Goal: Transaction & Acquisition: Purchase product/service

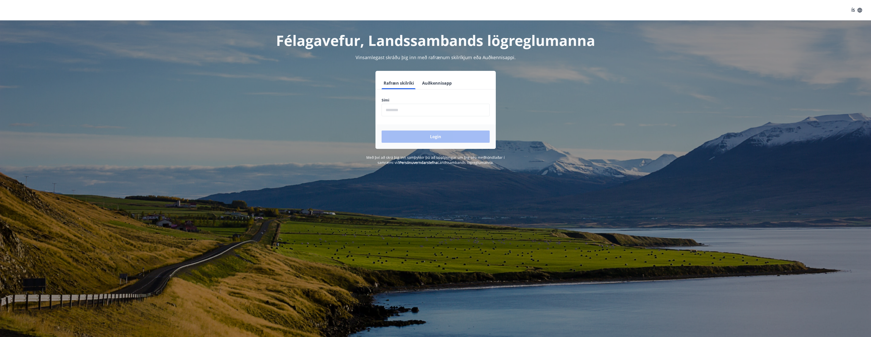
click at [435, 108] on input "phone" at bounding box center [436, 110] width 108 height 12
type input "********"
click at [438, 139] on button "Login" at bounding box center [436, 137] width 108 height 12
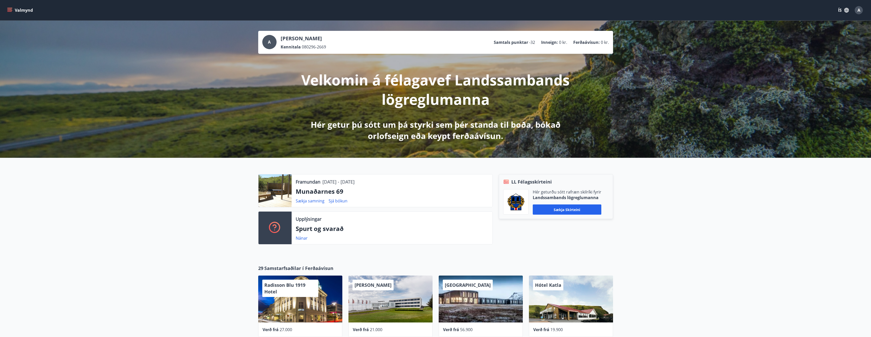
click at [16, 11] on button "Valmynd" at bounding box center [20, 10] width 29 height 9
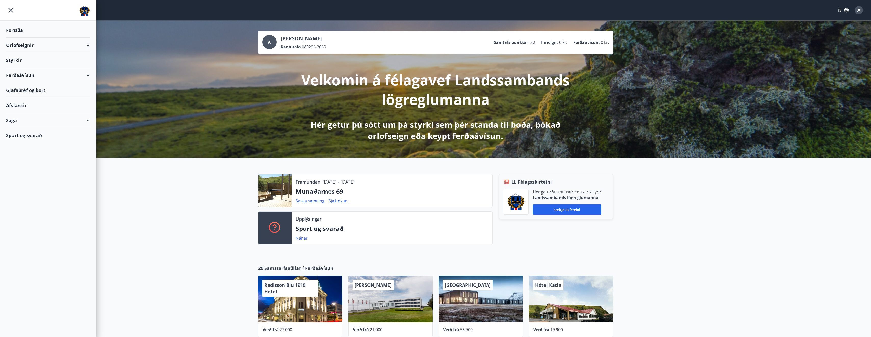
click at [85, 47] on div "Orlofseignir" at bounding box center [48, 45] width 84 height 15
click at [25, 59] on div "Framboð" at bounding box center [48, 58] width 76 height 11
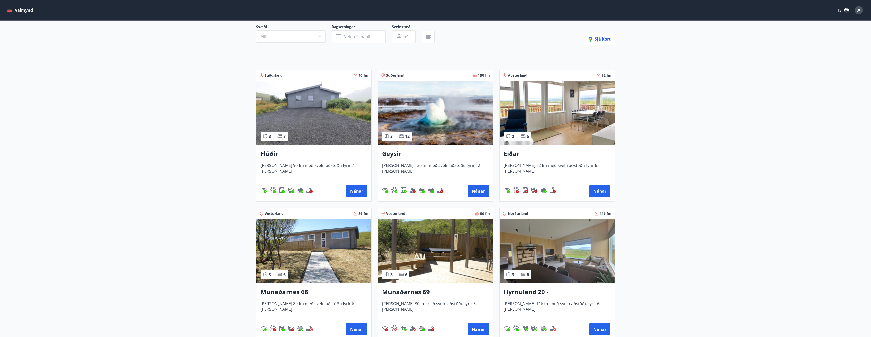
scroll to position [26, 0]
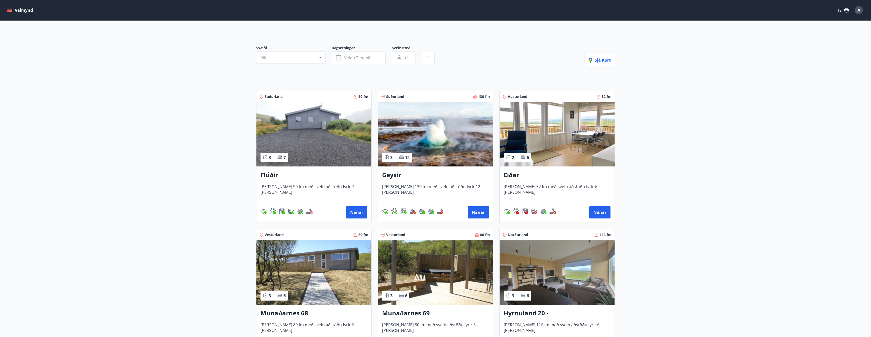
drag, startPoint x: 335, startPoint y: 144, endPoint x: 302, endPoint y: 176, distance: 46.2
drag, startPoint x: 302, startPoint y: 176, endPoint x: 282, endPoint y: 207, distance: 36.8
click at [282, 207] on div "Nánar" at bounding box center [314, 212] width 107 height 12
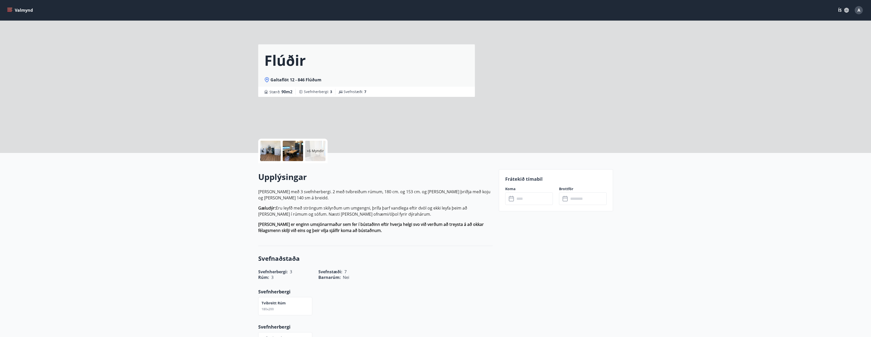
scroll to position [1, 0]
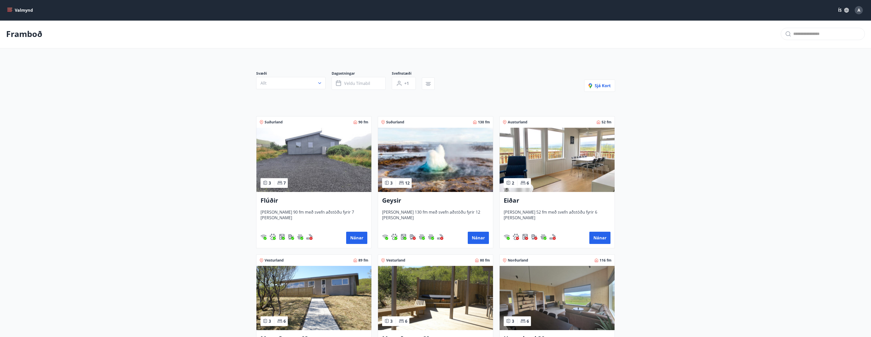
drag, startPoint x: 360, startPoint y: 238, endPoint x: 315, endPoint y: 236, distance: 44.9
drag, startPoint x: 315, startPoint y: 236, endPoint x: 297, endPoint y: 187, distance: 51.7
drag, startPoint x: 297, startPoint y: 187, endPoint x: 285, endPoint y: 207, distance: 23.7
click at [285, 207] on div "Flúðir [PERSON_NAME] 90 fm með svefn aðstöðu fyrir 7 [PERSON_NAME] Nánar" at bounding box center [314, 220] width 115 height 56
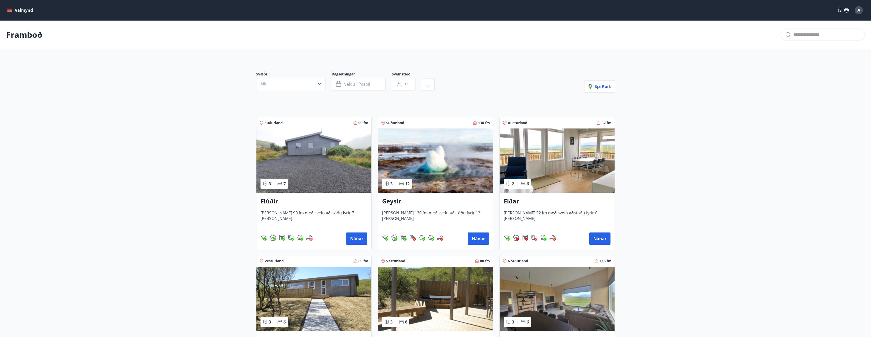
drag, startPoint x: 313, startPoint y: 202, endPoint x: 294, endPoint y: 245, distance: 47.2
drag, startPoint x: 294, startPoint y: 245, endPoint x: 183, endPoint y: 226, distance: 113.0
click at [177, 224] on main "Framboð Svæði Allt Dagsetningar Veldu tímabil Svefnstæði +1 Sjá kort Suðurland …" at bounding box center [435, 274] width 871 height 509
drag, startPoint x: 355, startPoint y: 235, endPoint x: 180, endPoint y: 215, distance: 175.9
click at [150, 211] on main "Framboð Svæði Allt Dagsetningar Veldu tímabil Svefnstæði +1 Sjá kort Suðurland …" at bounding box center [435, 274] width 871 height 509
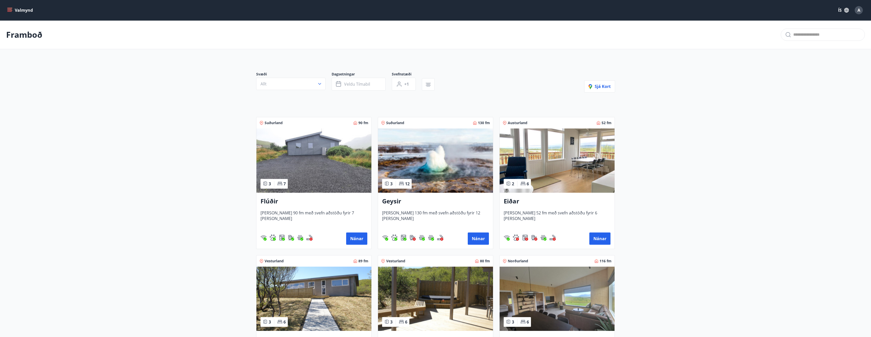
click at [306, 155] on img at bounding box center [314, 161] width 115 height 64
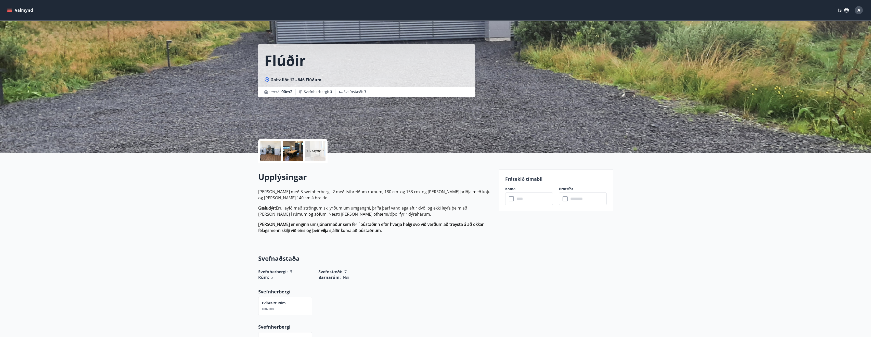
click at [539, 194] on input "text" at bounding box center [534, 199] width 38 height 12
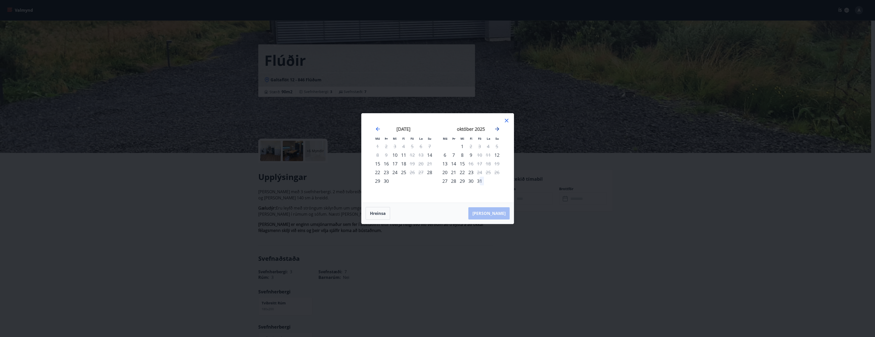
click at [496, 128] on icon "Move forward to switch to the next month." at bounding box center [497, 129] width 6 height 6
click at [507, 119] on icon at bounding box center [507, 121] width 6 height 6
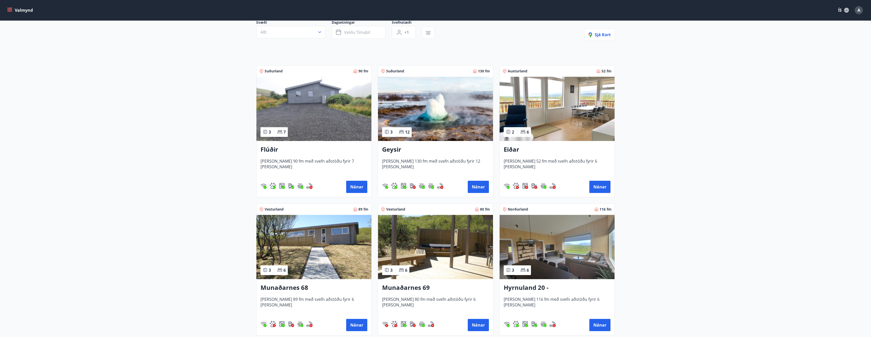
scroll to position [77, 0]
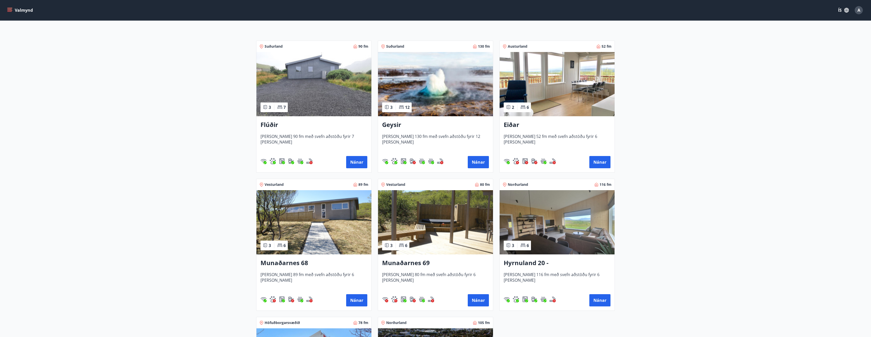
click at [329, 267] on h3 "Munaðarnes 68" at bounding box center [314, 263] width 107 height 9
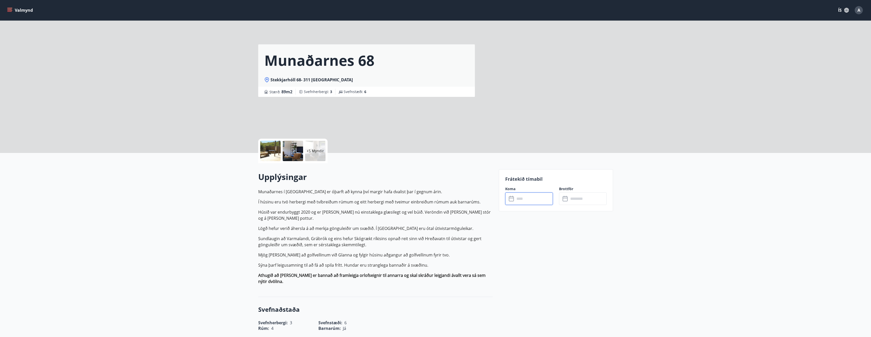
click at [540, 199] on input "text" at bounding box center [534, 199] width 38 height 12
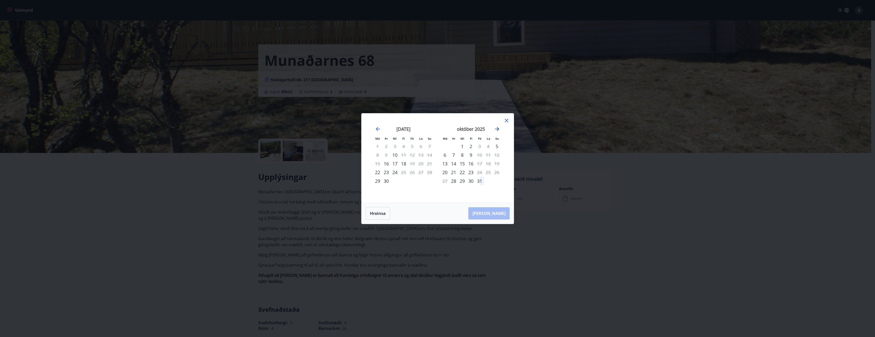
click at [497, 130] on icon "Move forward to switch to the next month." at bounding box center [497, 129] width 6 height 6
click at [503, 120] on div "[DATE] 1 2 3 4 5 6 7 8 9 10 11 12 13 14 15 16 17 18 19 20 21 22 23 24 25 26 27 …" at bounding box center [470, 162] width 67 height 84
click at [507, 121] on icon at bounding box center [507, 121] width 6 height 6
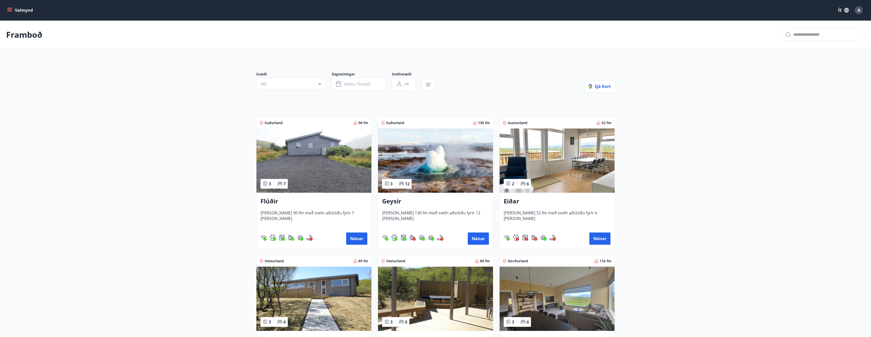
click at [337, 179] on img at bounding box center [314, 161] width 115 height 64
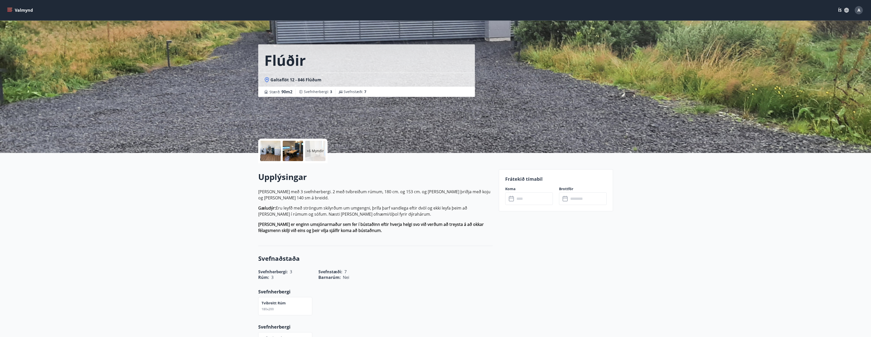
click at [539, 198] on input "text" at bounding box center [534, 199] width 38 height 12
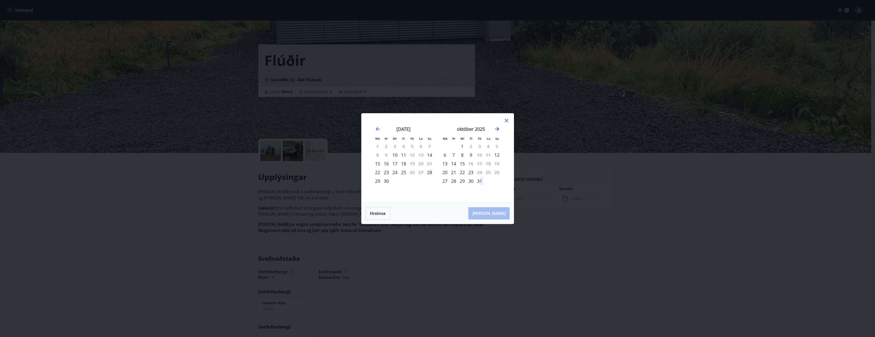
click at [500, 131] on icon "Move forward to switch to the next month." at bounding box center [497, 129] width 6 height 6
click at [163, 125] on div "Má Þr Mi Fi Fö La Su Má Þr Mi Fi Fö La Su [DATE] 1 2 3 4 5 6 7 8 9 10 11 12 13 …" at bounding box center [437, 168] width 875 height 337
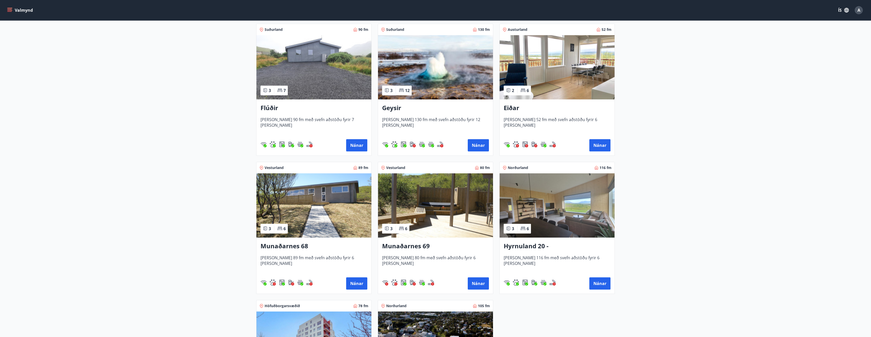
scroll to position [102, 0]
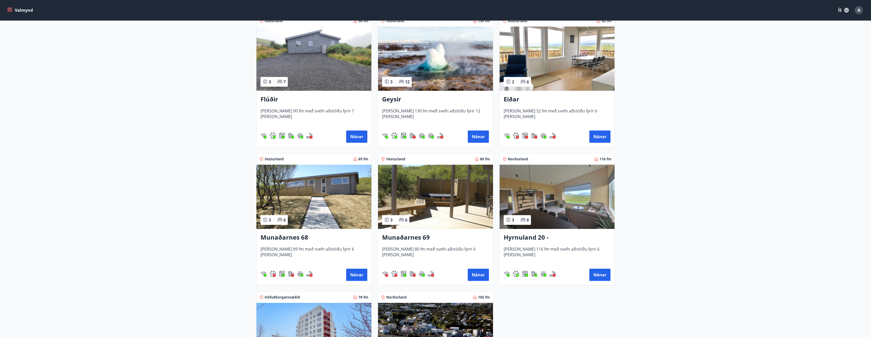
click at [345, 184] on img at bounding box center [314, 197] width 115 height 64
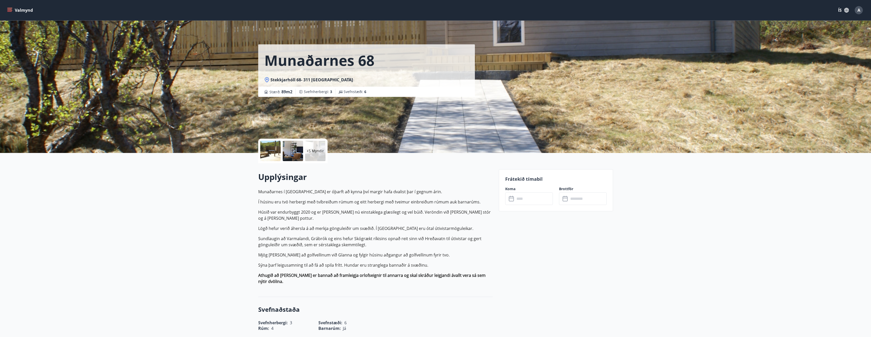
click at [532, 197] on input "text" at bounding box center [534, 199] width 38 height 12
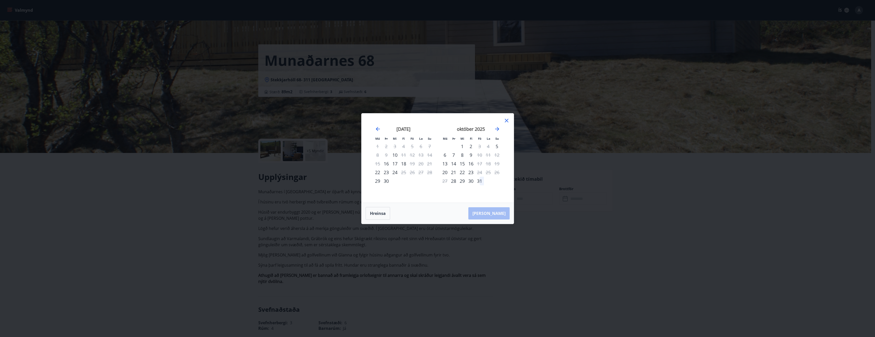
click at [492, 131] on div "október 2025" at bounding box center [471, 131] width 61 height 22
click at [497, 130] on icon "Move forward to switch to the next month." at bounding box center [497, 129] width 6 height 6
click at [499, 131] on icon "Move forward to switch to the next month." at bounding box center [497, 129] width 6 height 6
click at [380, 129] on icon "Move backward to switch to the previous month." at bounding box center [378, 129] width 6 height 6
click at [498, 128] on icon "Move forward to switch to the next month." at bounding box center [497, 129] width 4 height 4
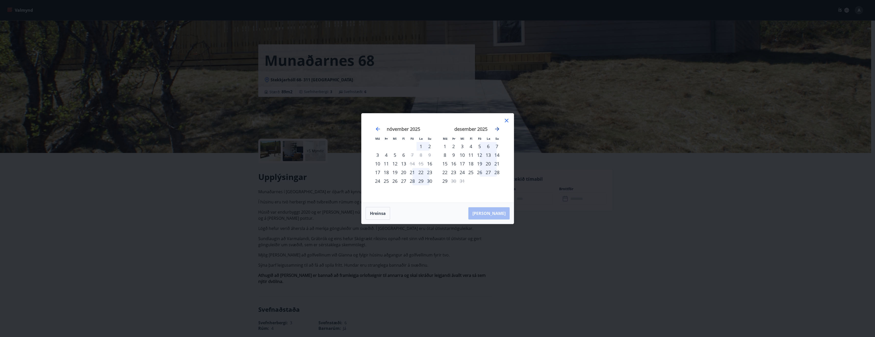
click at [498, 128] on icon "Move forward to switch to the next month." at bounding box center [497, 129] width 4 height 4
click at [379, 130] on icon "Move backward to switch to the previous month." at bounding box center [378, 129] width 6 height 6
click at [219, 194] on div "Má Þr Mi Fi Fö La Su Má Þr Mi Fi Fö La Su [DATE] 1 2 3 4 5 6 7 8 9 10 11 12 13 …" at bounding box center [437, 168] width 875 height 337
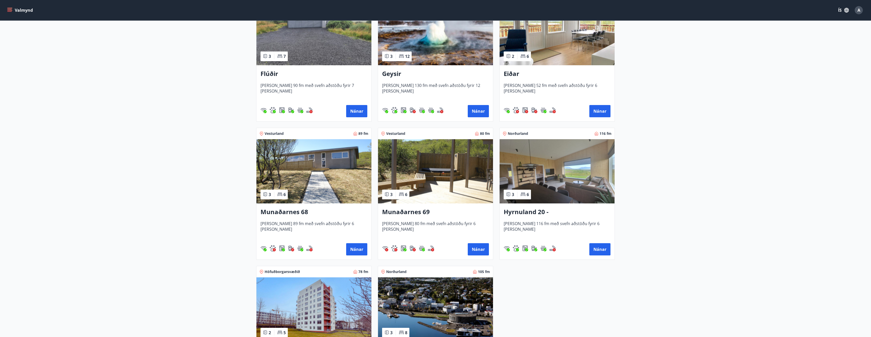
click at [440, 211] on h3 "Munaðarnes 69" at bounding box center [435, 212] width 107 height 9
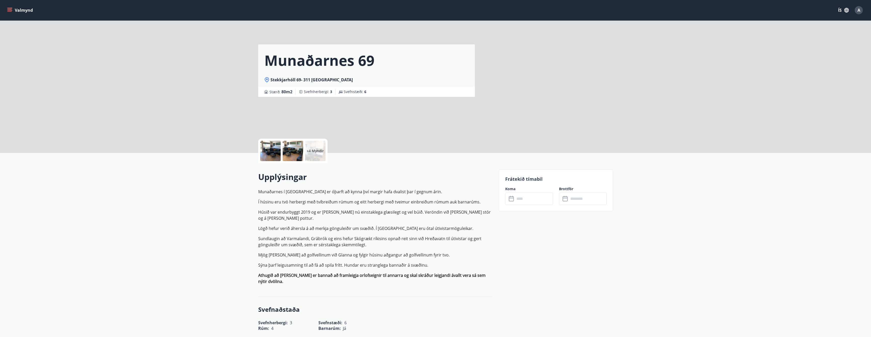
click at [536, 198] on input "text" at bounding box center [534, 199] width 38 height 12
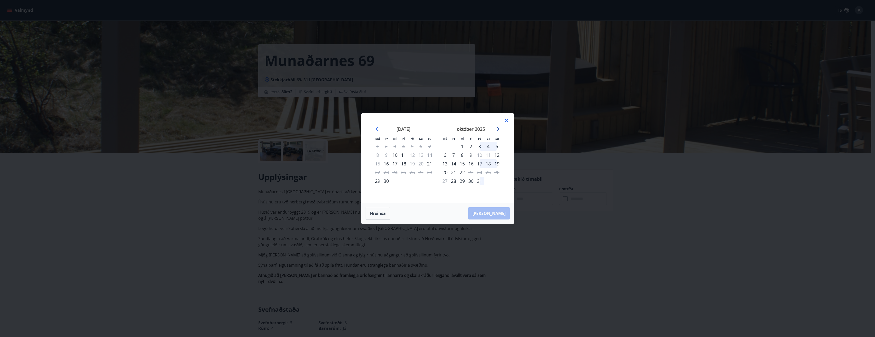
click at [496, 129] on icon "Move forward to switch to the next month." at bounding box center [497, 129] width 6 height 6
click at [499, 127] on icon "Move forward to switch to the next month." at bounding box center [497, 129] width 6 height 6
click at [441, 66] on div "Má Þr Mi Fi Fö La Su Má Þr Mi Fi Fö La Su [DATE] 1 2 3 4 5 6 7 8 9 10 11 12 13 …" at bounding box center [437, 168] width 875 height 337
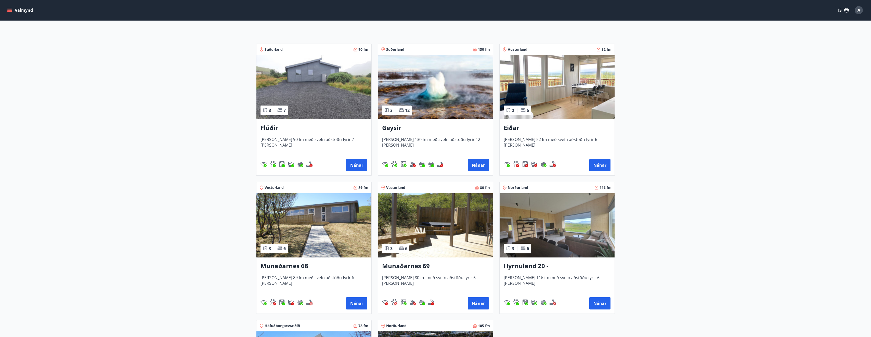
scroll to position [77, 0]
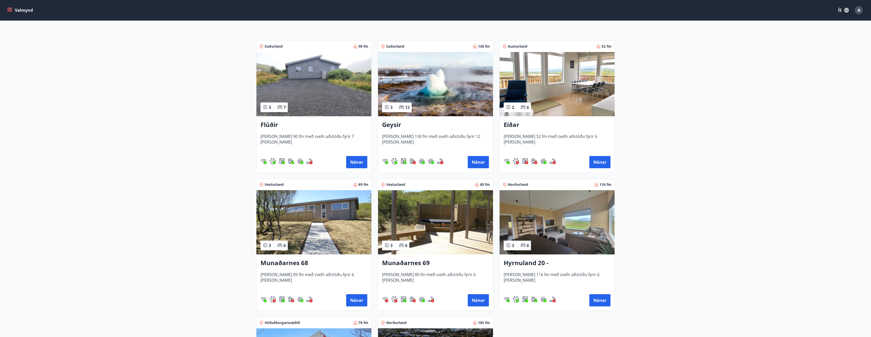
click at [447, 97] on img at bounding box center [435, 84] width 115 height 64
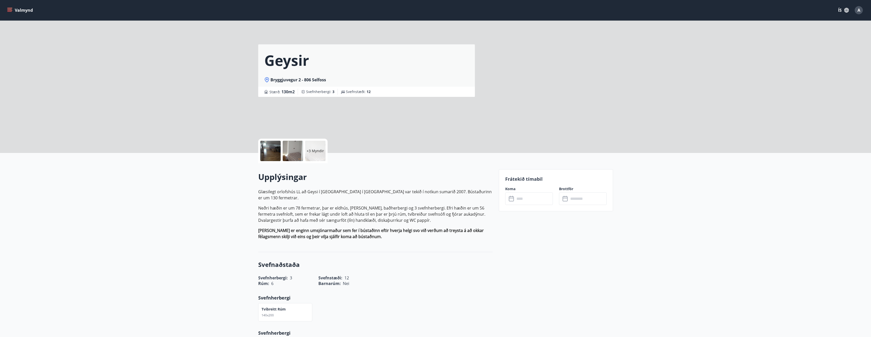
click at [535, 199] on input "text" at bounding box center [534, 199] width 38 height 12
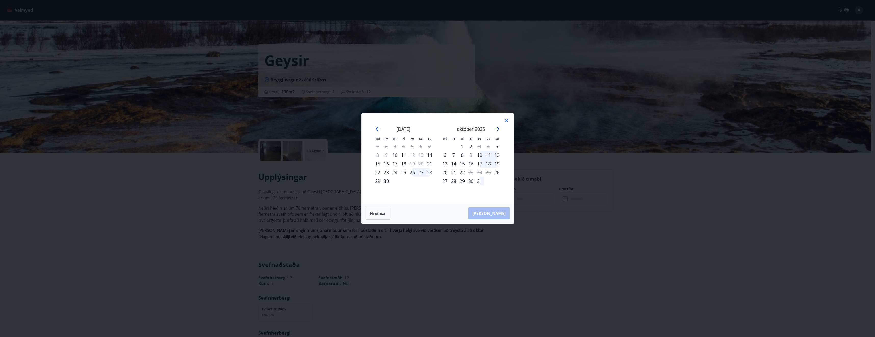
click at [498, 129] on icon "Move forward to switch to the next month." at bounding box center [497, 129] width 4 height 4
click at [499, 129] on icon "Move forward to switch to the next month." at bounding box center [497, 129] width 4 height 4
click at [590, 137] on div "Má Þr Mi Fi Fö La Su Má Þr Mi Fi Fö La Su [DATE] 1 2 3 4 5 6 7 8 9 10 11 12 13 …" at bounding box center [437, 168] width 875 height 337
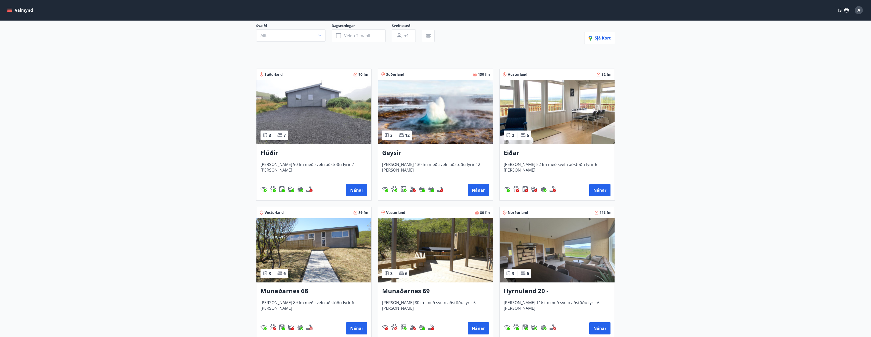
scroll to position [102, 0]
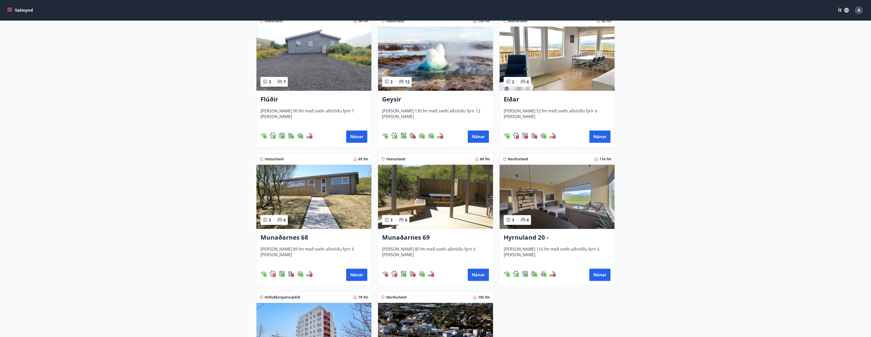
click at [310, 196] on img at bounding box center [314, 197] width 115 height 64
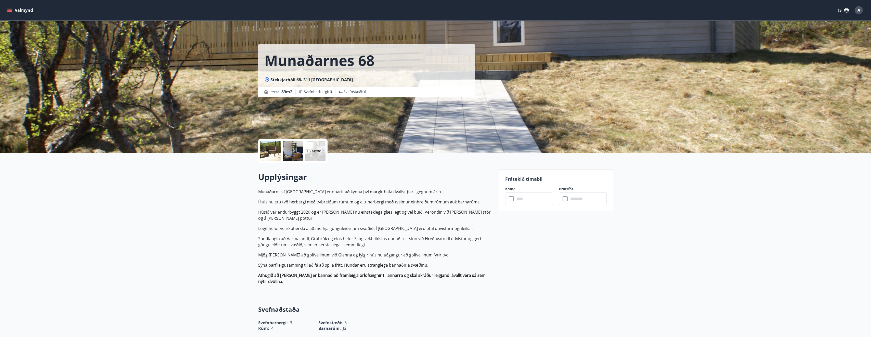
click at [542, 201] on input "text" at bounding box center [534, 199] width 38 height 12
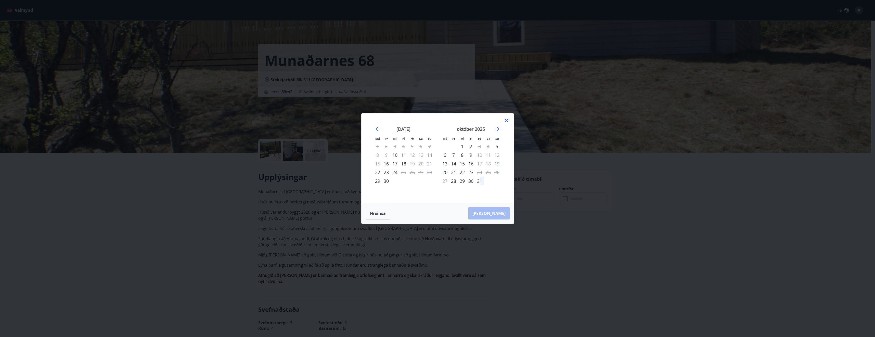
click at [507, 119] on icon at bounding box center [507, 121] width 6 height 6
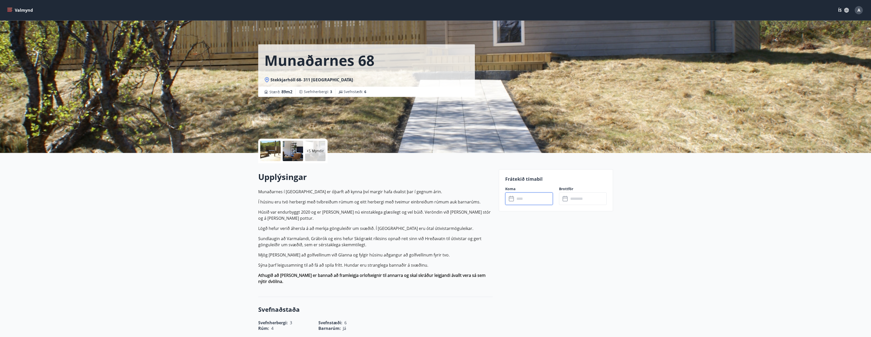
click at [10, 8] on icon "menu" at bounding box center [10, 8] width 6 height 1
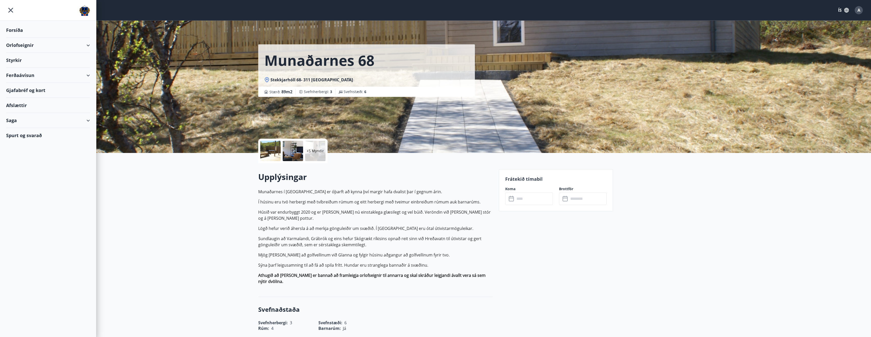
click at [46, 91] on div "Gjafabréf og kort" at bounding box center [48, 90] width 84 height 15
click at [15, 60] on div "Styrkir" at bounding box center [48, 60] width 84 height 15
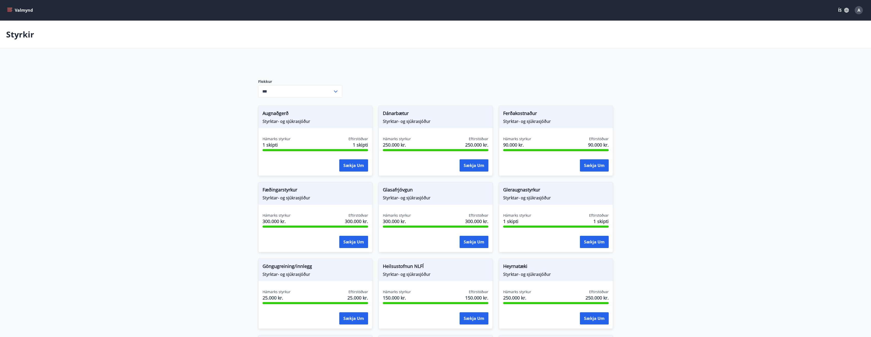
type input "***"
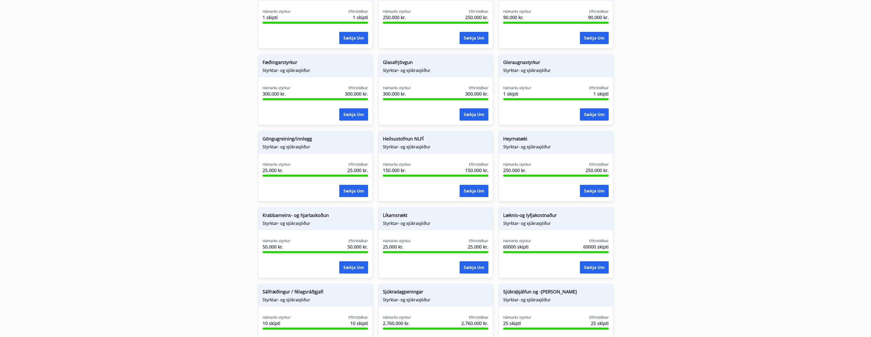
scroll to position [153, 0]
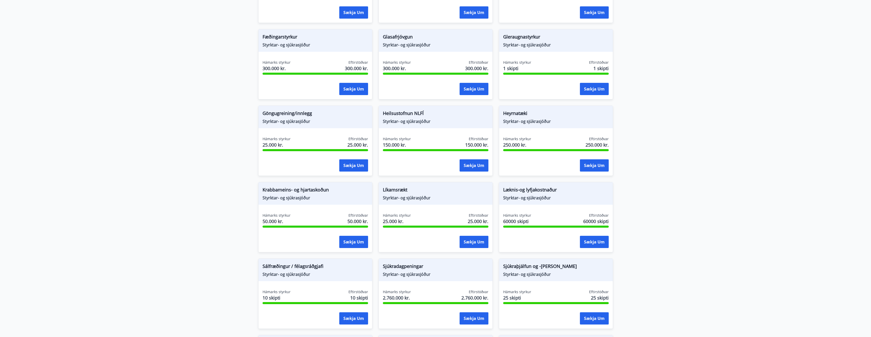
drag, startPoint x: 579, startPoint y: 192, endPoint x: 558, endPoint y: 192, distance: 21.2
click at [558, 192] on span "Læknis-og lyfjakostnaður" at bounding box center [556, 190] width 106 height 9
click at [589, 240] on button "Sækja um" at bounding box center [594, 242] width 29 height 12
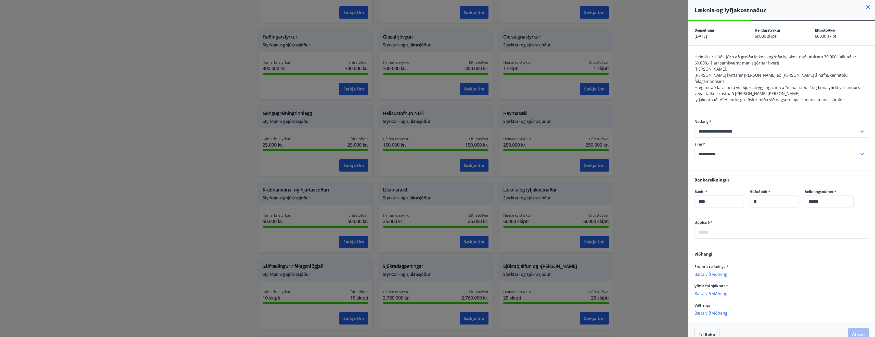
click at [865, 8] on icon at bounding box center [868, 7] width 6 height 6
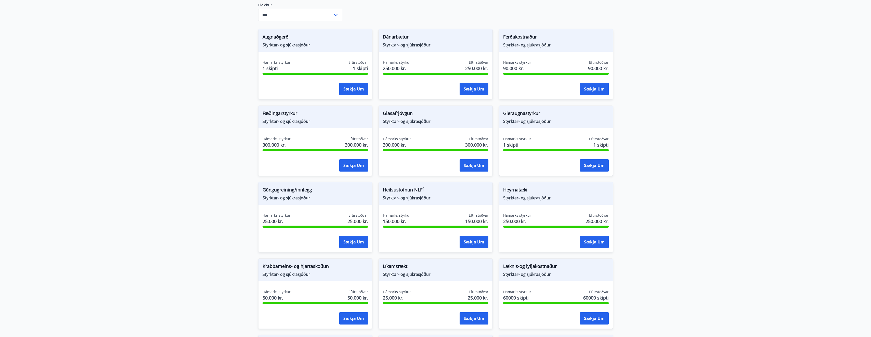
scroll to position [102, 0]
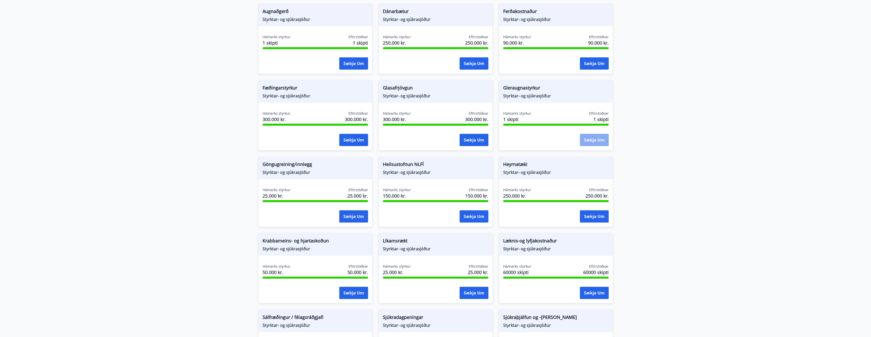
click at [585, 139] on button "Sækja um" at bounding box center [594, 140] width 29 height 12
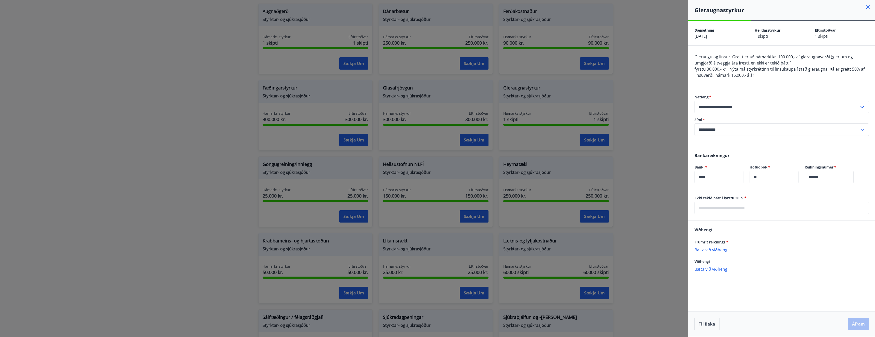
click at [870, 9] on icon at bounding box center [868, 7] width 6 height 6
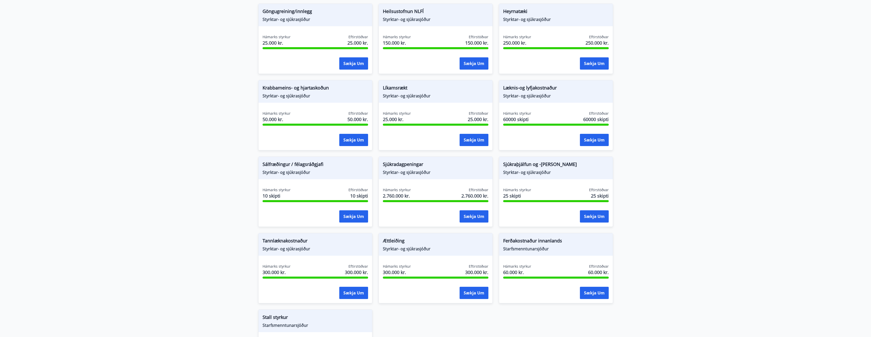
scroll to position [281, 0]
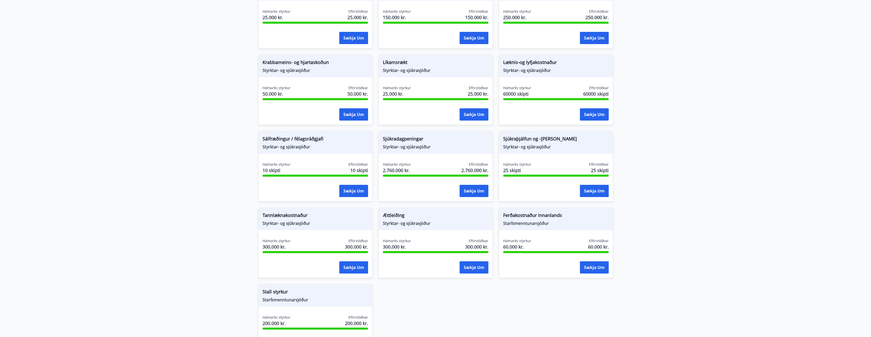
click at [330, 222] on span "Styrktar- og sjúkrasjóður" at bounding box center [316, 224] width 106 height 6
click at [338, 267] on div "Sækja um" at bounding box center [316, 267] width 106 height 13
click at [346, 265] on button "Sækja um" at bounding box center [353, 267] width 29 height 12
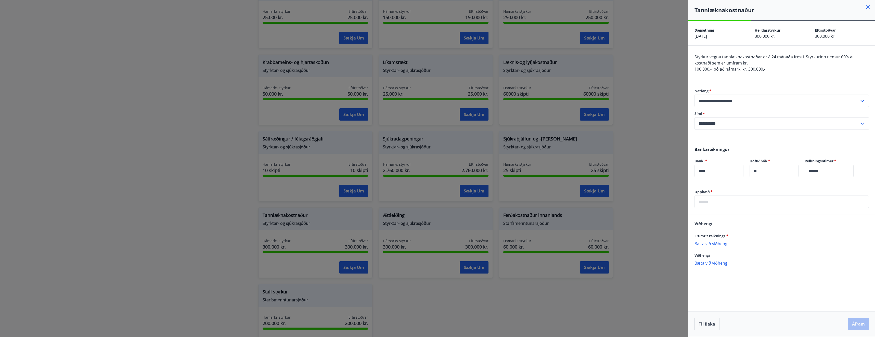
click at [867, 9] on icon at bounding box center [868, 7] width 4 height 4
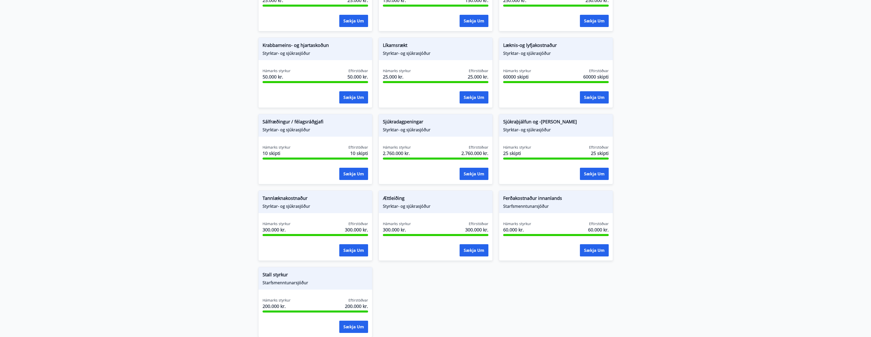
scroll to position [306, 0]
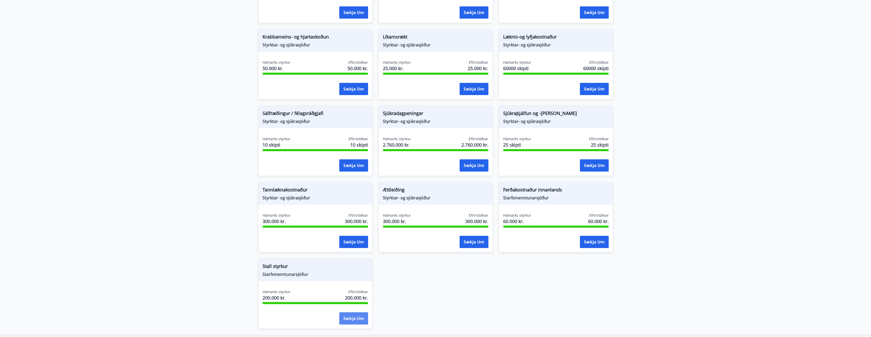
click at [348, 319] on button "Sækja um" at bounding box center [353, 318] width 29 height 12
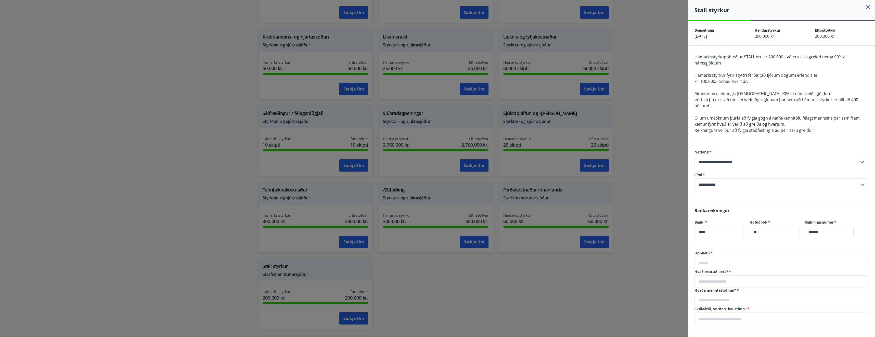
click at [861, 7] on h4 "Stall styrkur" at bounding box center [785, 10] width 181 height 8
click at [868, 7] on icon at bounding box center [868, 7] width 1 height 1
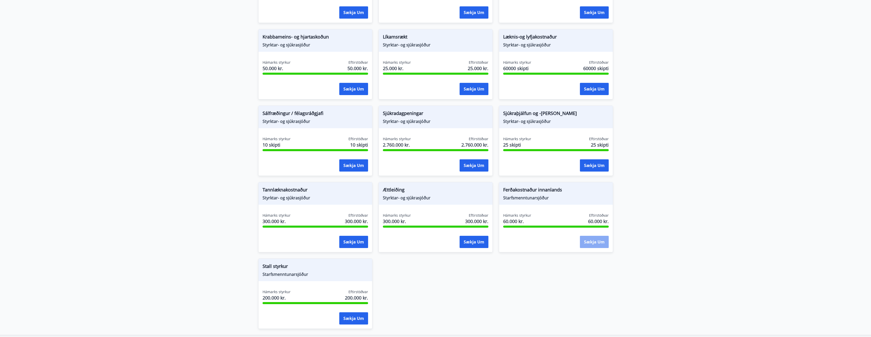
click at [597, 245] on button "Sækja um" at bounding box center [594, 242] width 29 height 12
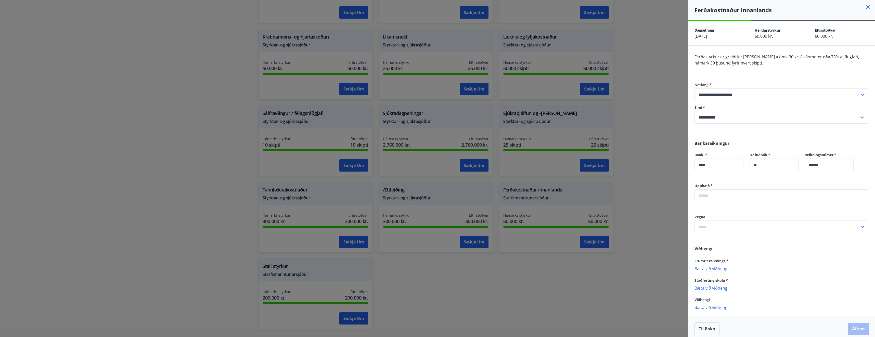
click at [865, 6] on icon at bounding box center [868, 7] width 6 height 6
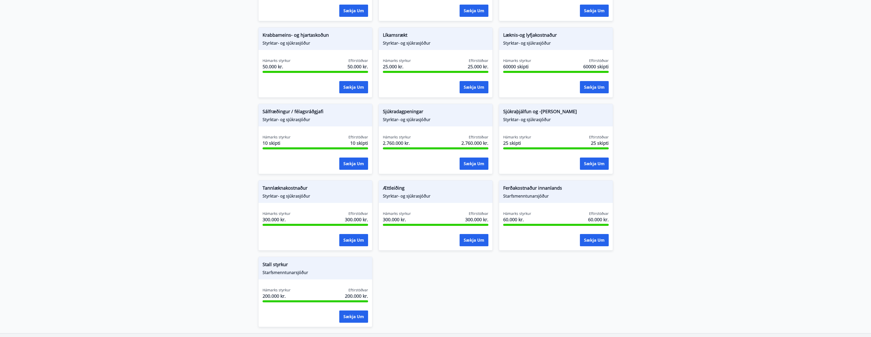
scroll to position [281, 0]
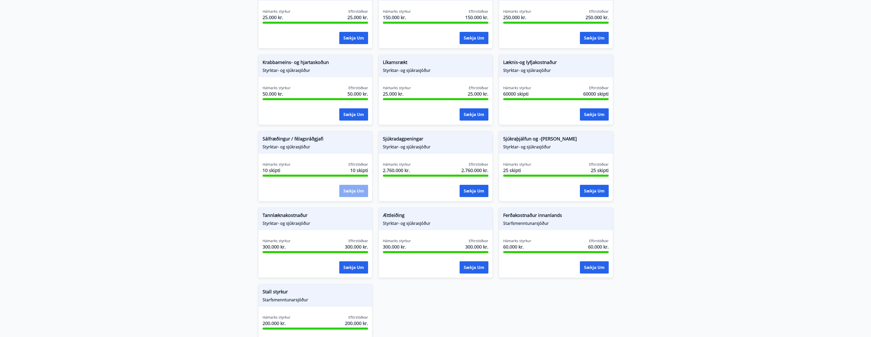
click at [360, 194] on button "Sækja um" at bounding box center [353, 191] width 29 height 12
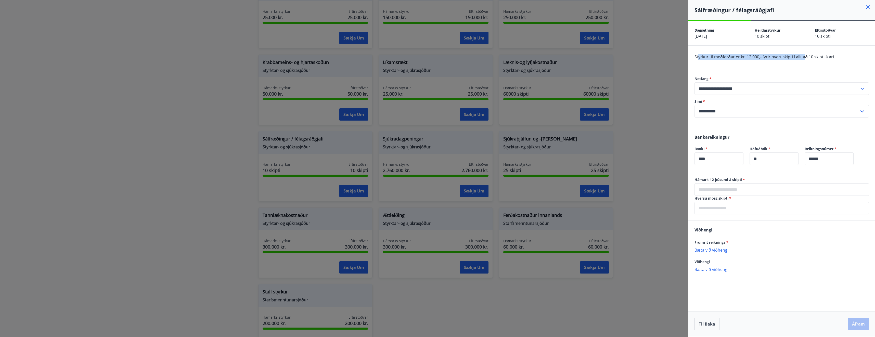
drag, startPoint x: 699, startPoint y: 54, endPoint x: 805, endPoint y: 54, distance: 105.8
click at [805, 54] on span "Styrkur til meðferðar er kr. 12.000,- fyrir hvert skipti í allt að 10 skipti á …" at bounding box center [765, 57] width 141 height 6
drag, startPoint x: 805, startPoint y: 54, endPoint x: 854, endPoint y: 51, distance: 49.8
click at [854, 51] on div "**********" at bounding box center [782, 87] width 187 height 82
click at [866, 9] on icon at bounding box center [868, 7] width 6 height 6
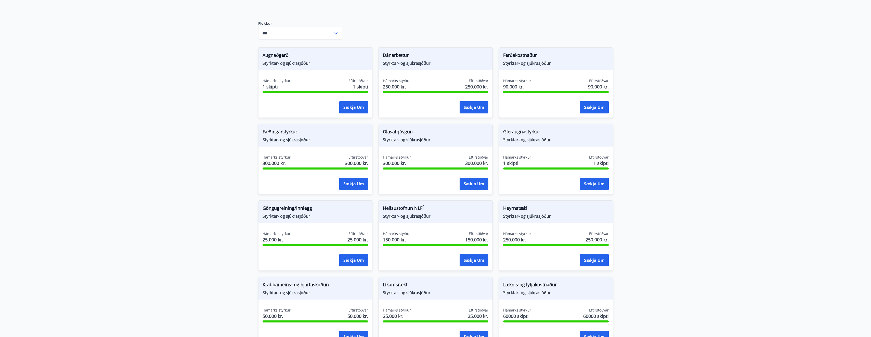
scroll to position [26, 0]
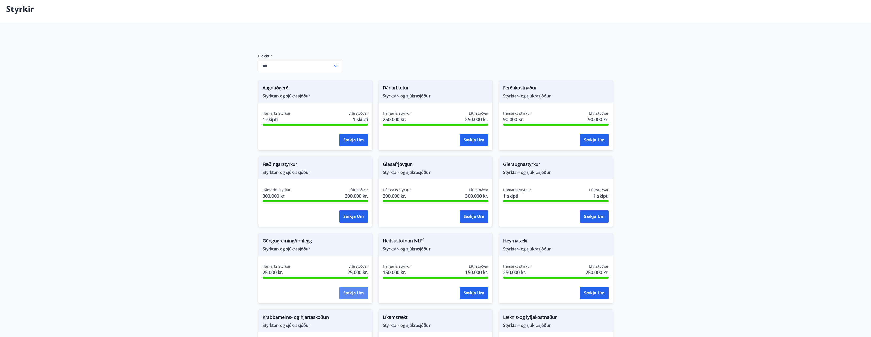
click at [352, 295] on button "Sækja um" at bounding box center [353, 293] width 29 height 12
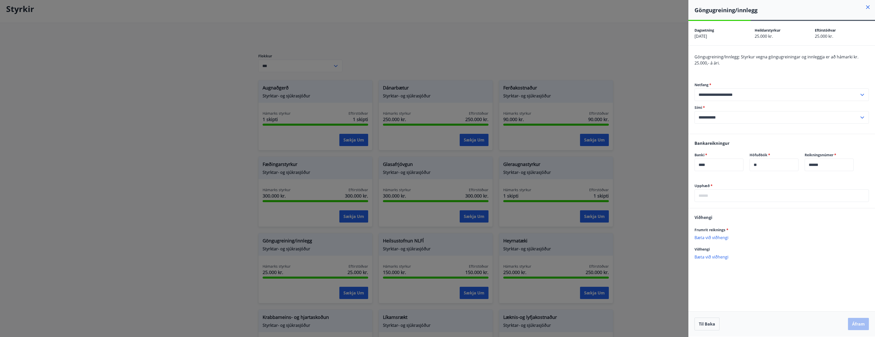
click at [867, 10] on h4 "Göngugreining/innlegg" at bounding box center [785, 10] width 181 height 8
click at [870, 8] on icon at bounding box center [868, 7] width 6 height 6
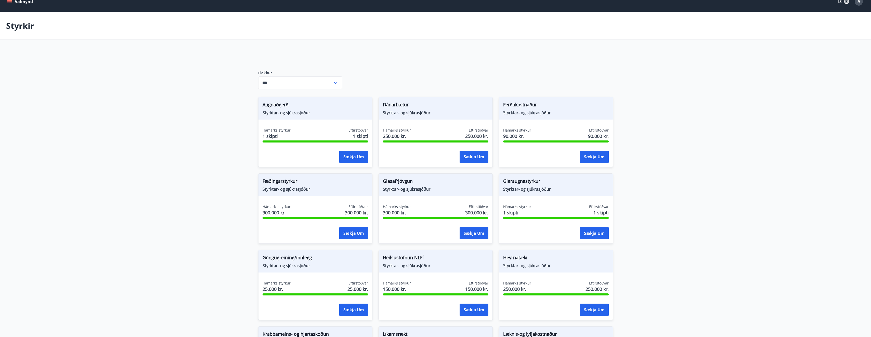
scroll to position [0, 0]
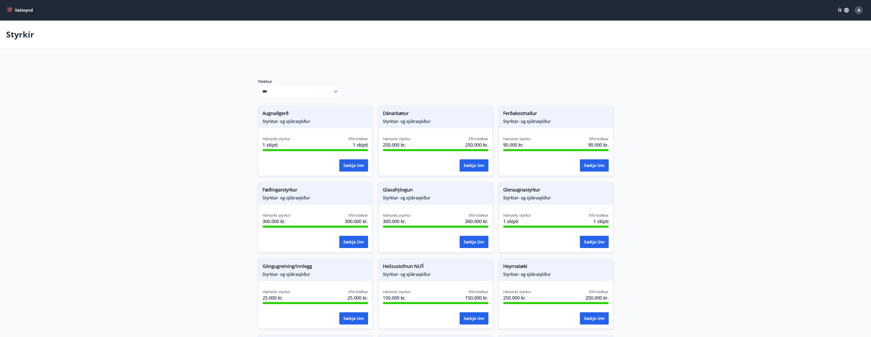
click at [10, 10] on icon "menu" at bounding box center [10, 10] width 6 height 1
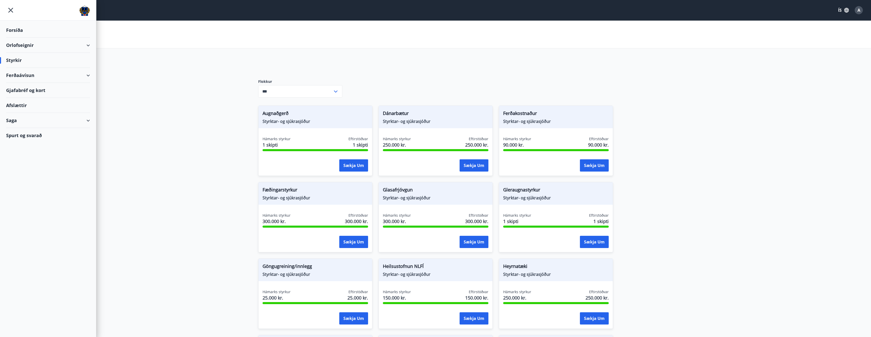
click at [55, 75] on div "Ferðaávísun" at bounding box center [48, 75] width 84 height 15
click at [23, 84] on div "Framboð" at bounding box center [48, 88] width 76 height 11
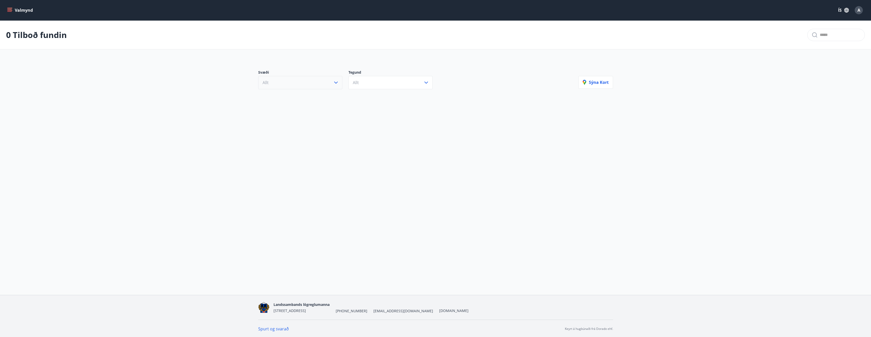
click at [327, 83] on button "Allt" at bounding box center [300, 82] width 84 height 13
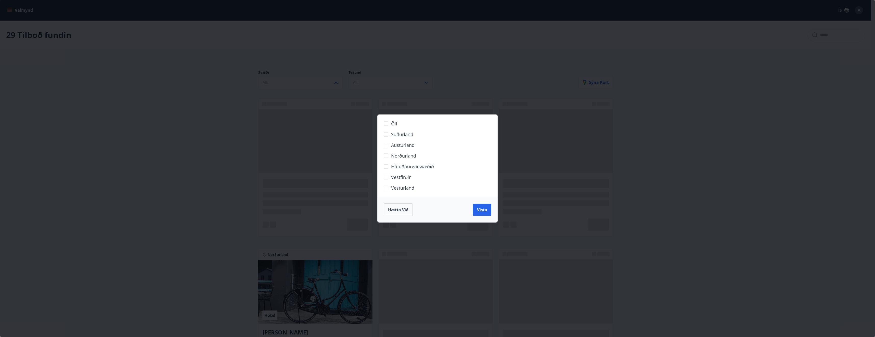
click at [220, 134] on div "Öll Suðurland [GEOGRAPHIC_DATA] Norðurland Höfuðborgarsvæðið [GEOGRAPHIC_DATA] …" at bounding box center [437, 168] width 875 height 337
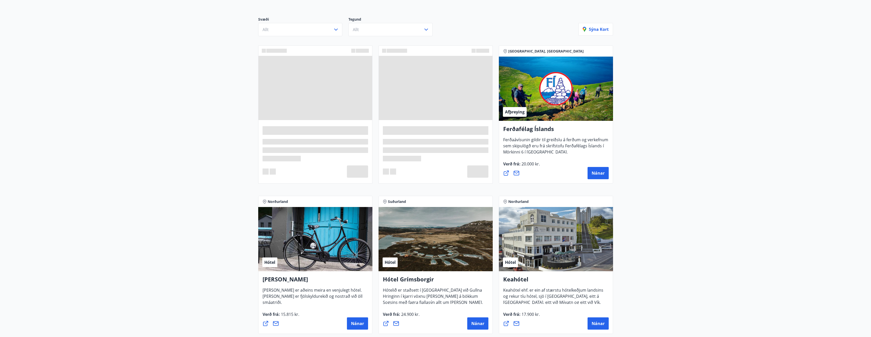
scroll to position [51, 0]
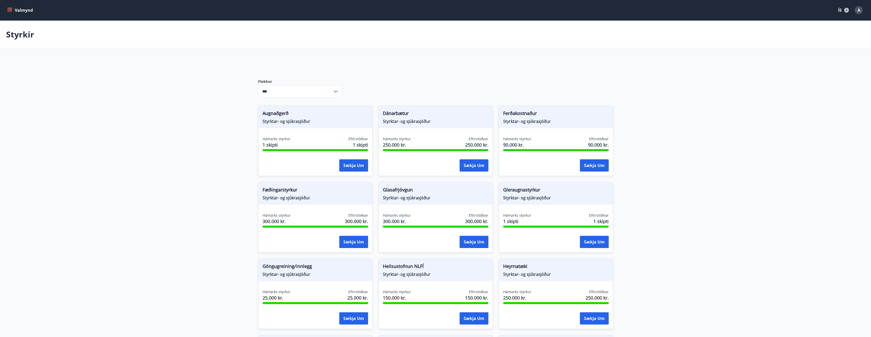
type input "***"
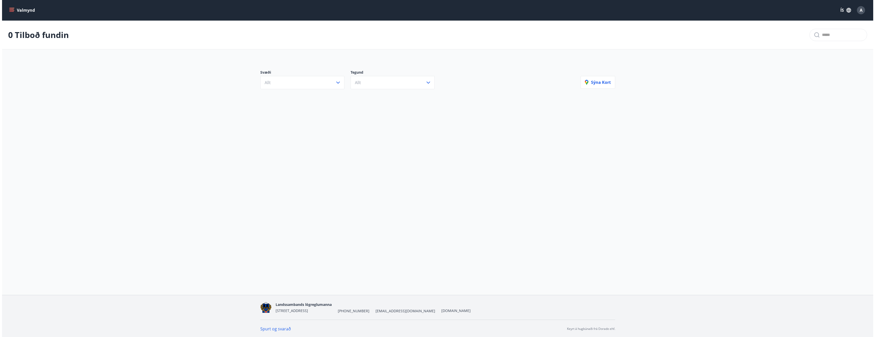
scroll to position [1, 0]
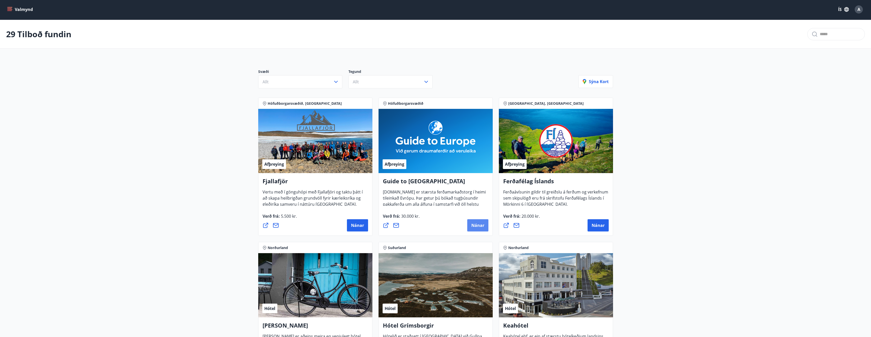
click at [482, 224] on span "Nánar" at bounding box center [478, 226] width 13 height 6
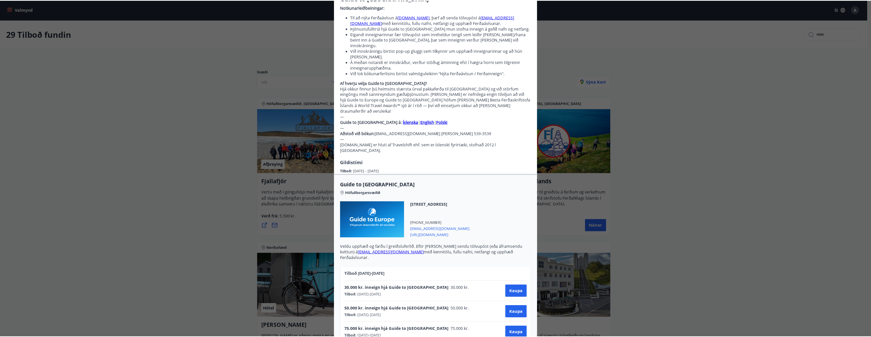
scroll to position [65, 0]
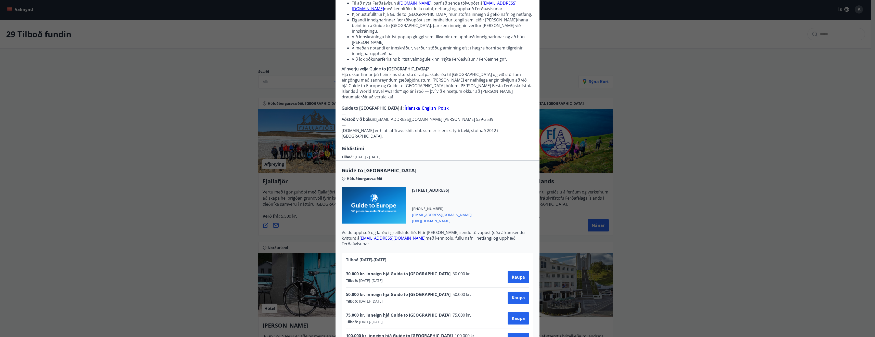
click at [821, 204] on div "Guide to [GEOGRAPHIC_DATA] Notkunarleiðbeiningar: Til að nýta Ferðaávísun á [DO…" at bounding box center [437, 103] width 875 height 337
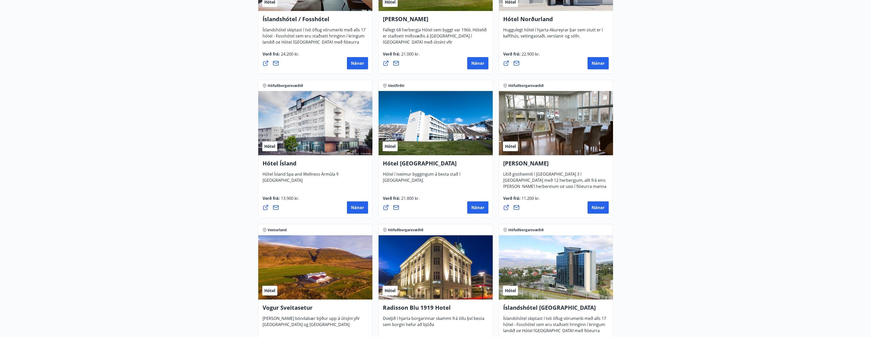
scroll to position [791, 0]
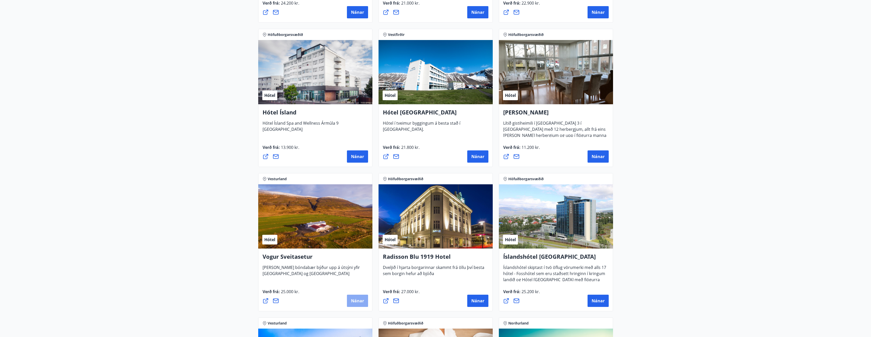
click at [355, 300] on span "Nánar" at bounding box center [357, 301] width 13 height 6
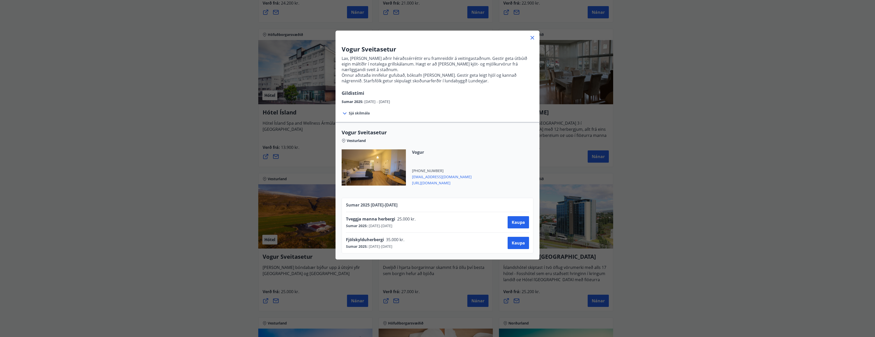
click at [199, 192] on div "Vogur Sveitasetur Lax, lamb og aðrir héraðssérréttir eru framreiddir á veitinga…" at bounding box center [437, 168] width 875 height 337
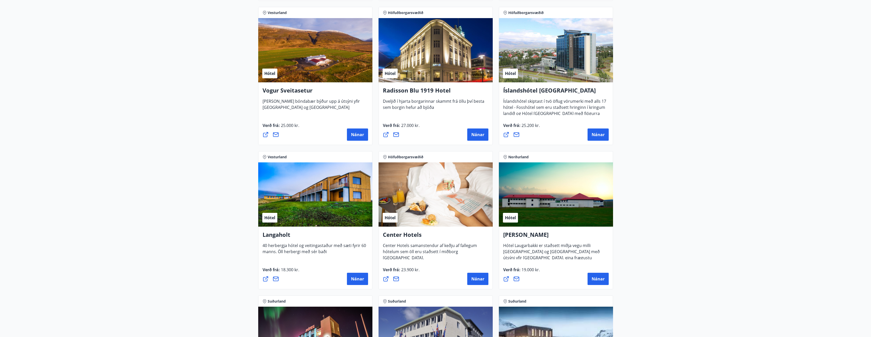
scroll to position [970, 0]
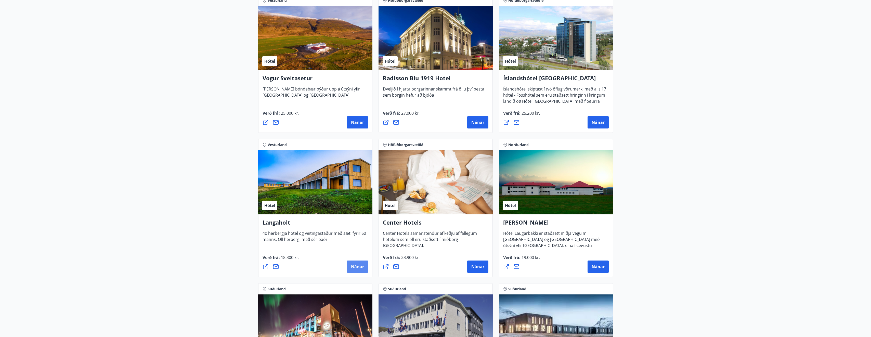
click at [361, 264] on span "Nánar" at bounding box center [357, 267] width 13 height 6
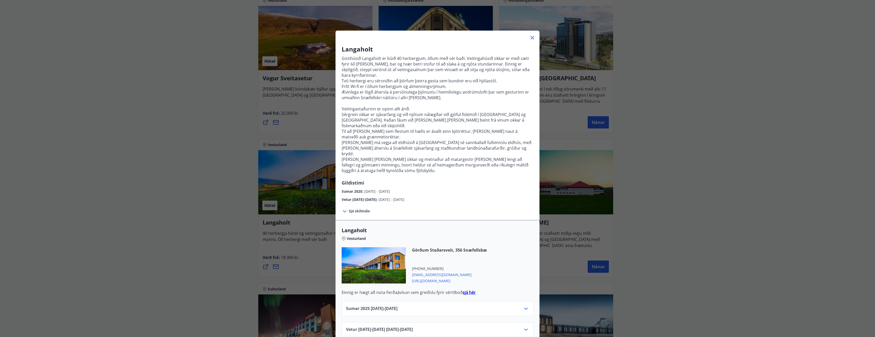
click at [156, 211] on div "Langaholt Gistihúsið [GEOGRAPHIC_DATA] er búið 40 herbergjum, öllum með sér bað…" at bounding box center [437, 168] width 875 height 337
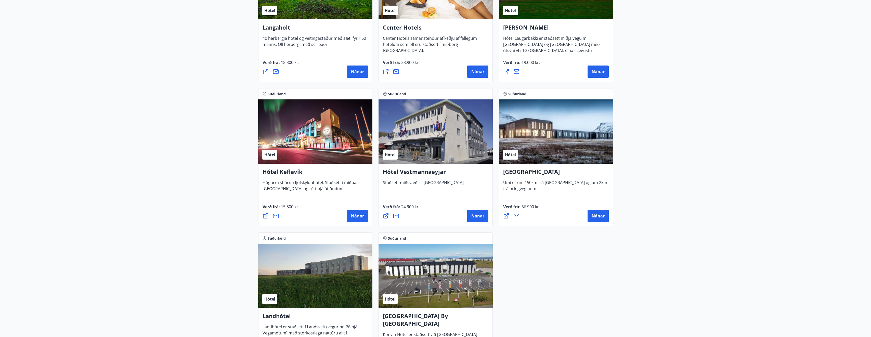
scroll to position [1174, 0]
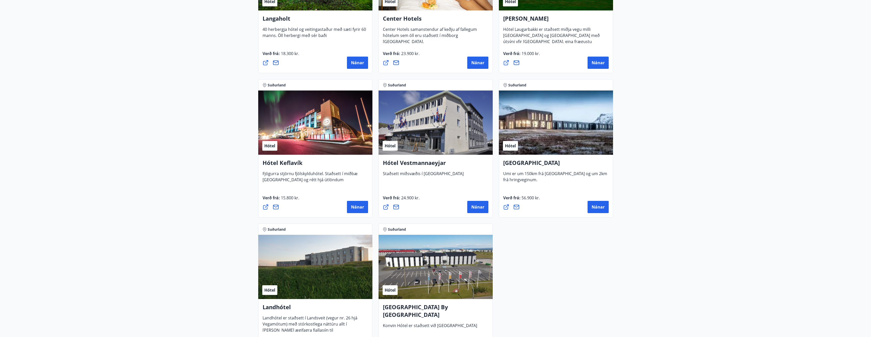
click at [587, 201] on div "Nánar" at bounding box center [556, 207] width 106 height 12
click at [602, 206] on span "Nánar" at bounding box center [598, 207] width 13 height 6
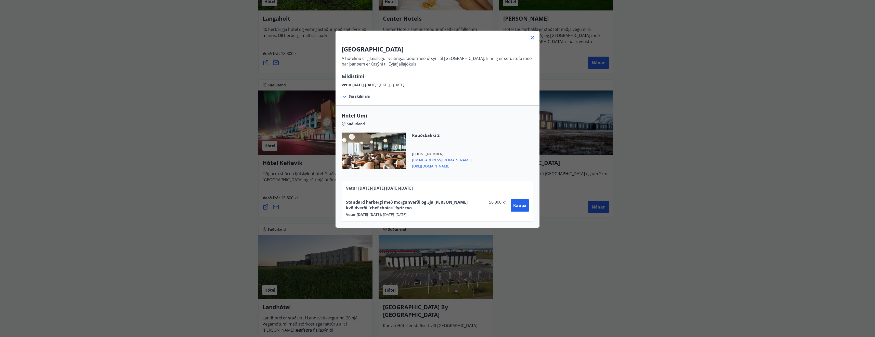
click at [551, 275] on div "UMI Hotel Á hótelinu er glæsilegur veitingastaður með útsýni til [GEOGRAPHIC_DA…" at bounding box center [437, 168] width 875 height 337
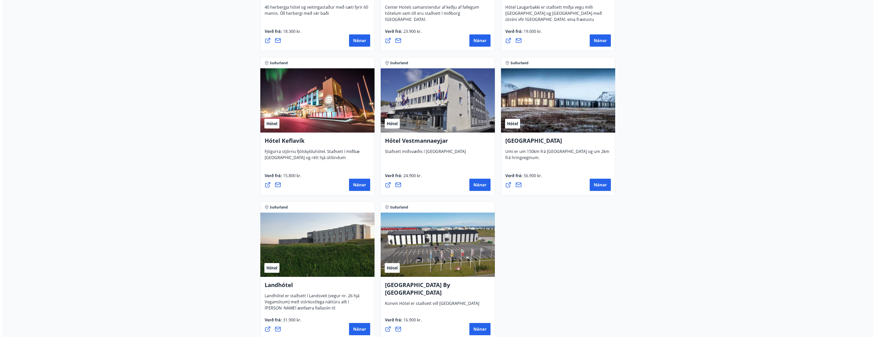
scroll to position [1225, 0]
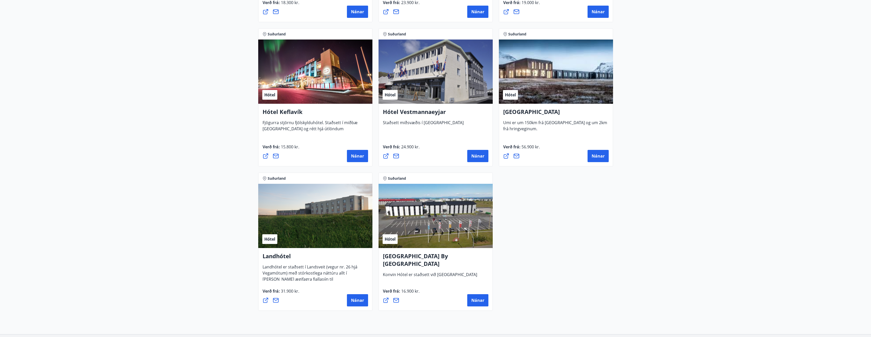
click at [339, 221] on div "Hótel" at bounding box center [315, 216] width 114 height 64
click at [360, 298] on span "Nánar" at bounding box center [357, 301] width 13 height 6
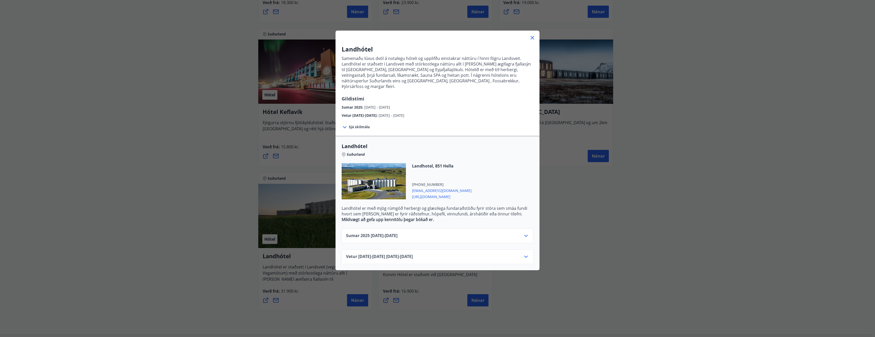
click at [523, 254] on icon at bounding box center [526, 257] width 6 height 6
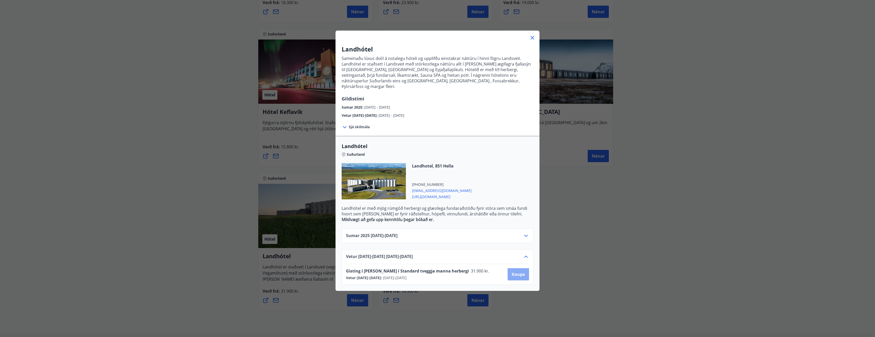
click at [519, 272] on span "Kaupa" at bounding box center [518, 275] width 13 height 6
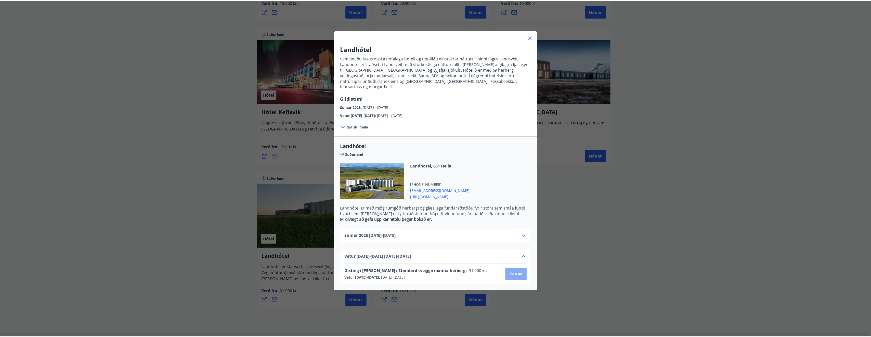
scroll to position [1, 0]
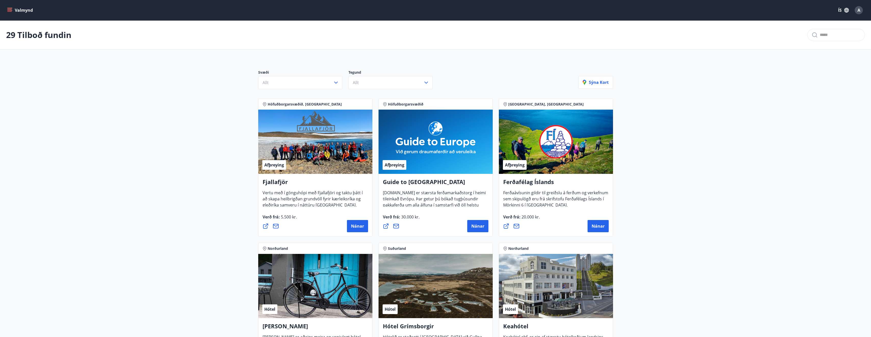
click at [12, 8] on icon "menu" at bounding box center [10, 8] width 6 height 1
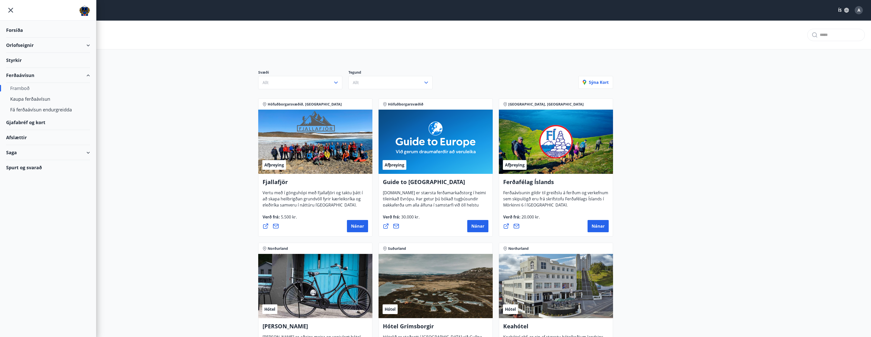
click at [18, 138] on div "Afslættir" at bounding box center [48, 137] width 84 height 15
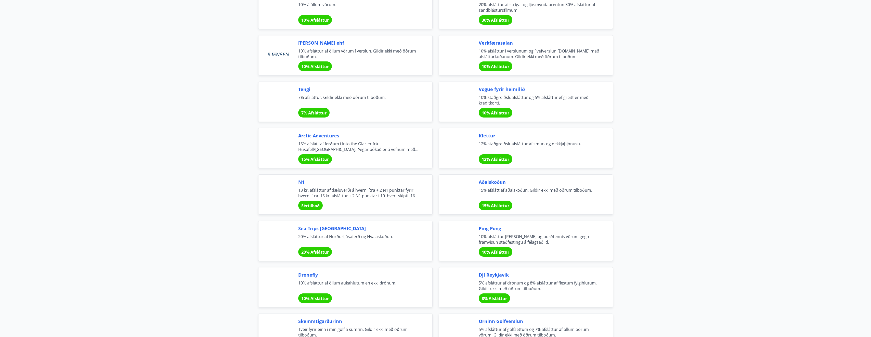
scroll to position [867, 0]
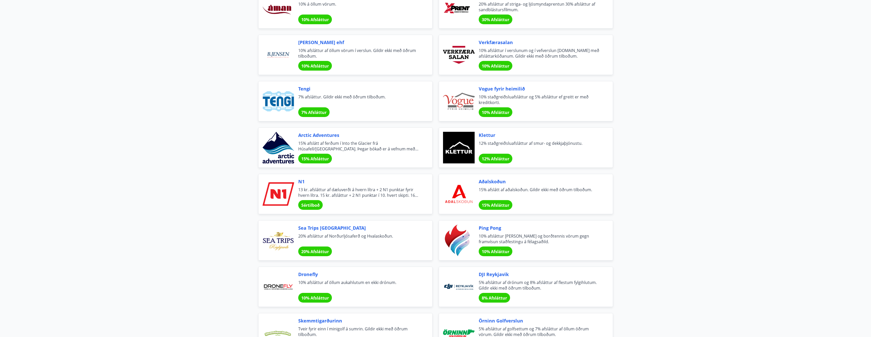
click at [310, 206] on span "Sértilboð" at bounding box center [310, 206] width 18 height 6
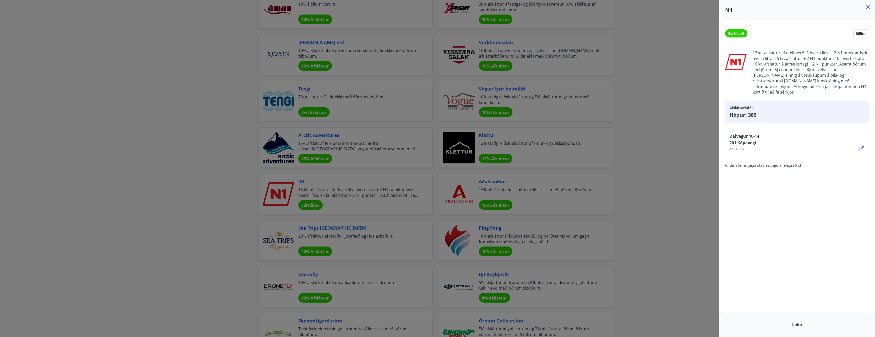
click at [172, 201] on div at bounding box center [437, 168] width 875 height 337
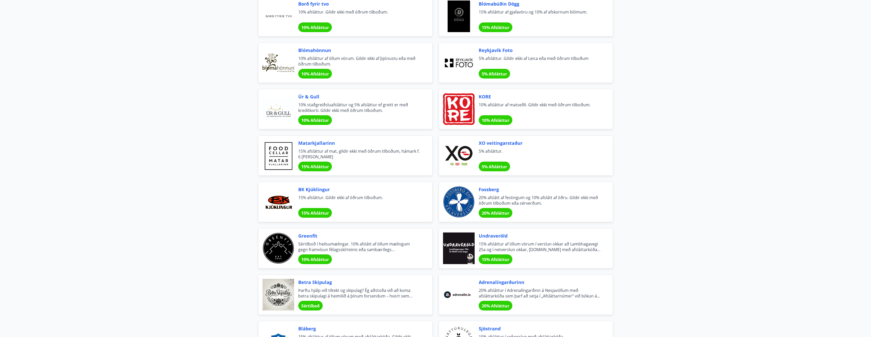
scroll to position [372, 0]
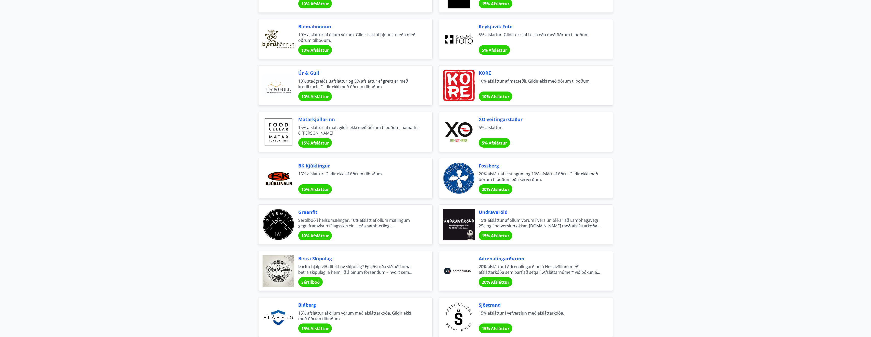
click at [554, 275] on span "20% afsláttur í Adrenalíngarðinn á Nesjavöllum með afsláttarkóða sem þarf að se…" at bounding box center [540, 269] width 122 height 11
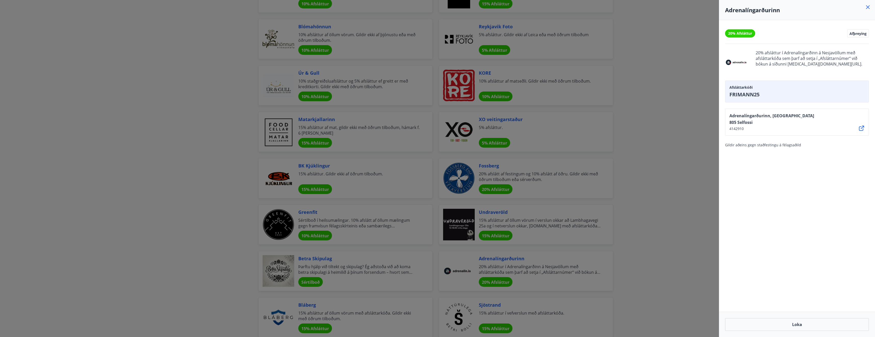
click at [639, 205] on div at bounding box center [437, 168] width 875 height 337
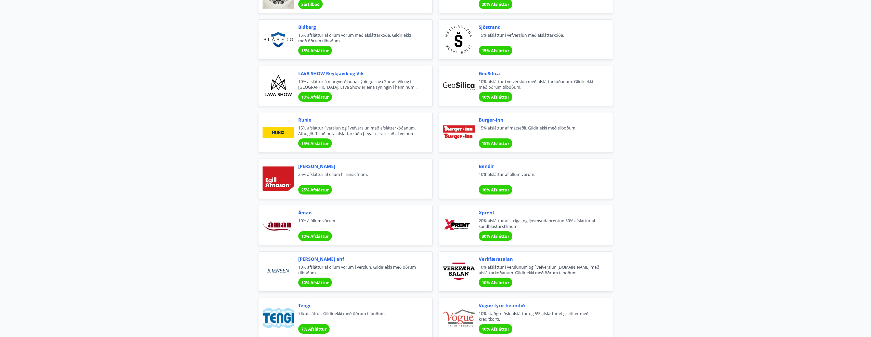
scroll to position [653, 0]
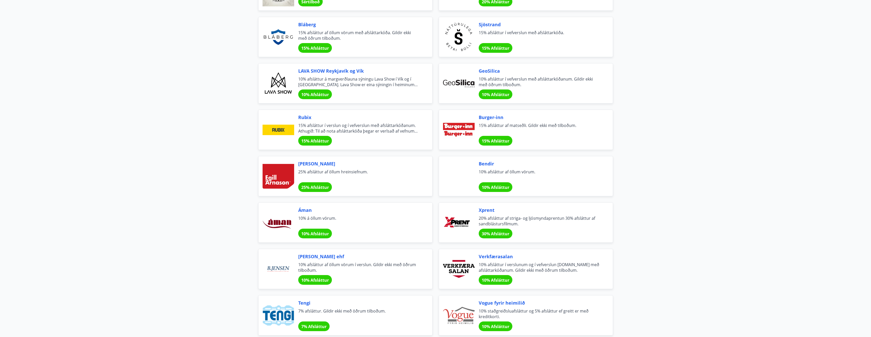
click at [349, 219] on span "10% á öllum vörum." at bounding box center [359, 221] width 122 height 11
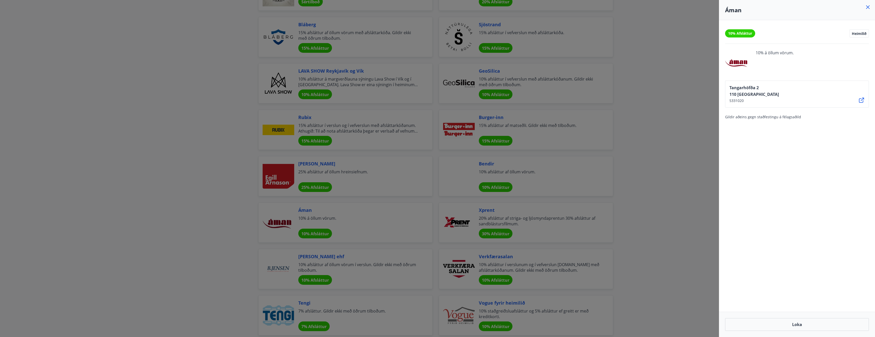
click at [605, 183] on div at bounding box center [437, 168] width 875 height 337
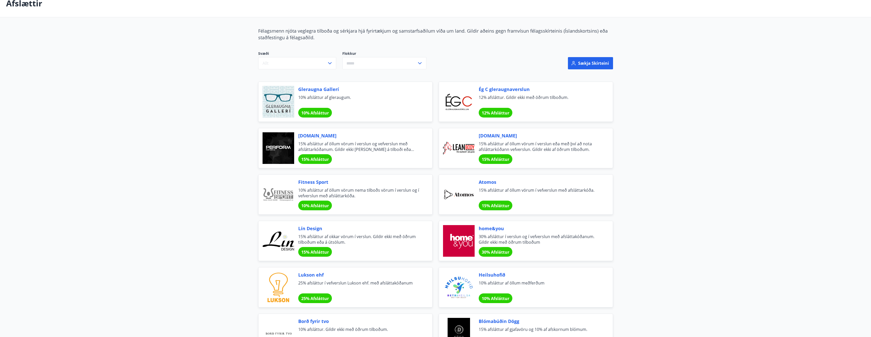
scroll to position [0, 0]
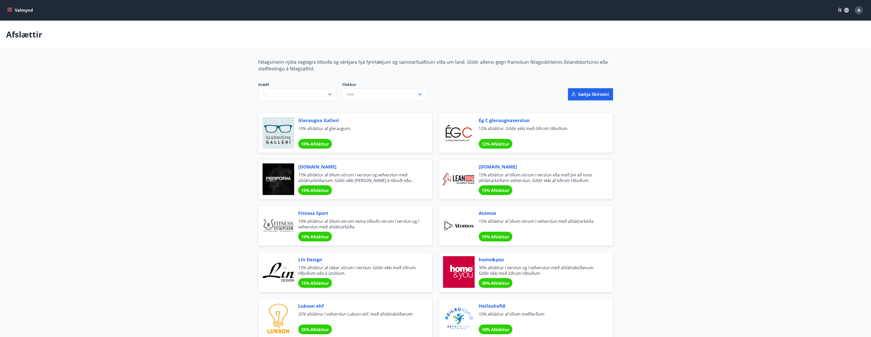
click at [528, 137] on div "Ég C gleraugnaverslun 12% afsláttur. Gildir ekki með öðrum tilboðum. 12% Afslát…" at bounding box center [540, 133] width 122 height 32
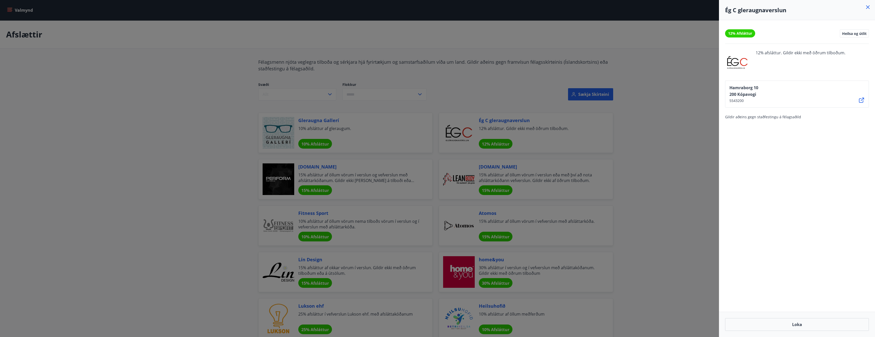
click at [204, 164] on div at bounding box center [437, 168] width 875 height 337
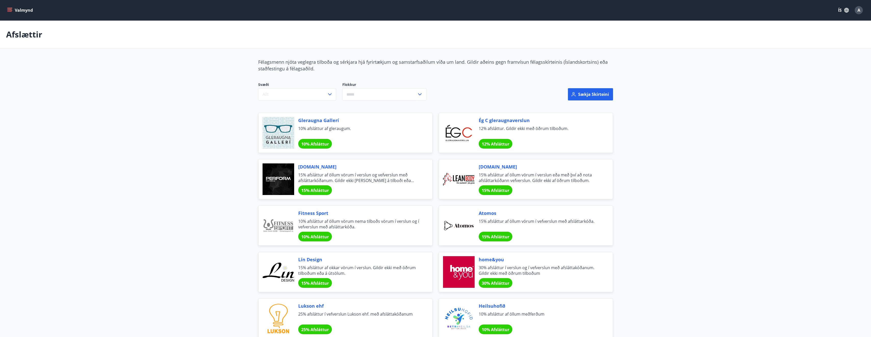
click at [11, 8] on icon "menu" at bounding box center [10, 8] width 6 height 1
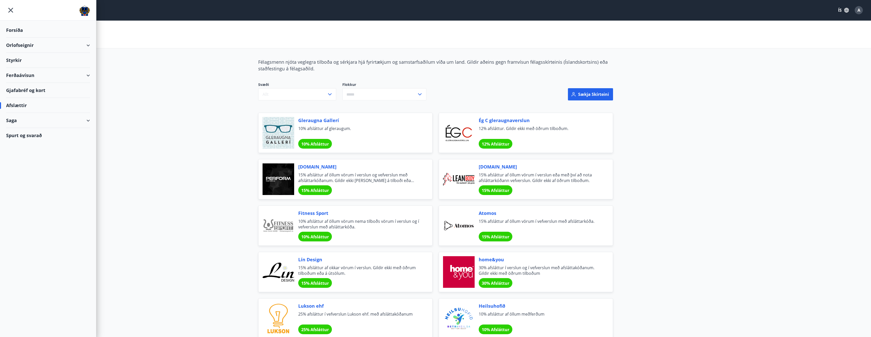
click at [80, 11] on img at bounding box center [84, 11] width 11 height 10
